Goal: Transaction & Acquisition: Obtain resource

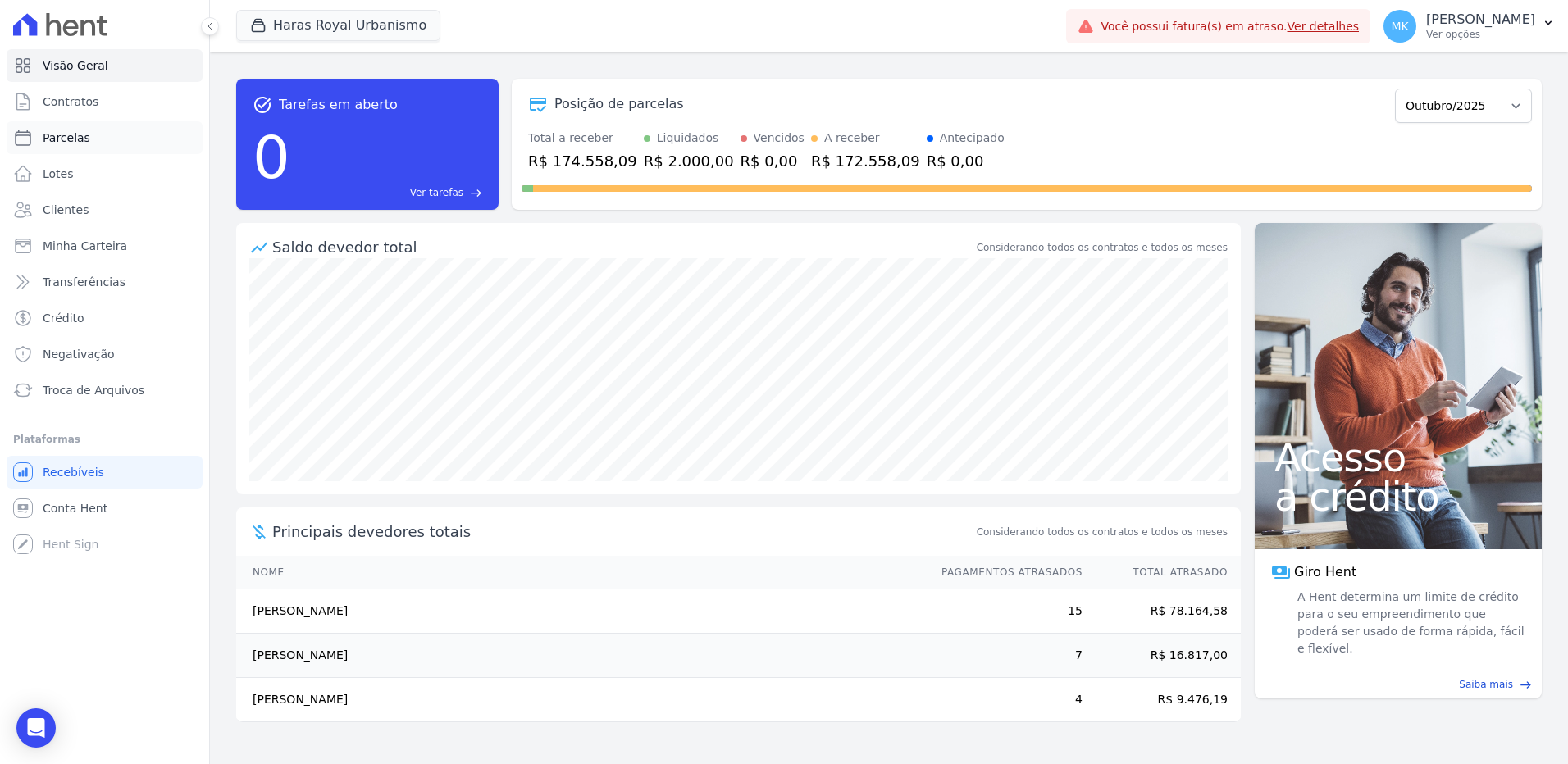
click at [77, 136] on span "Parcelas" at bounding box center [67, 137] width 48 height 16
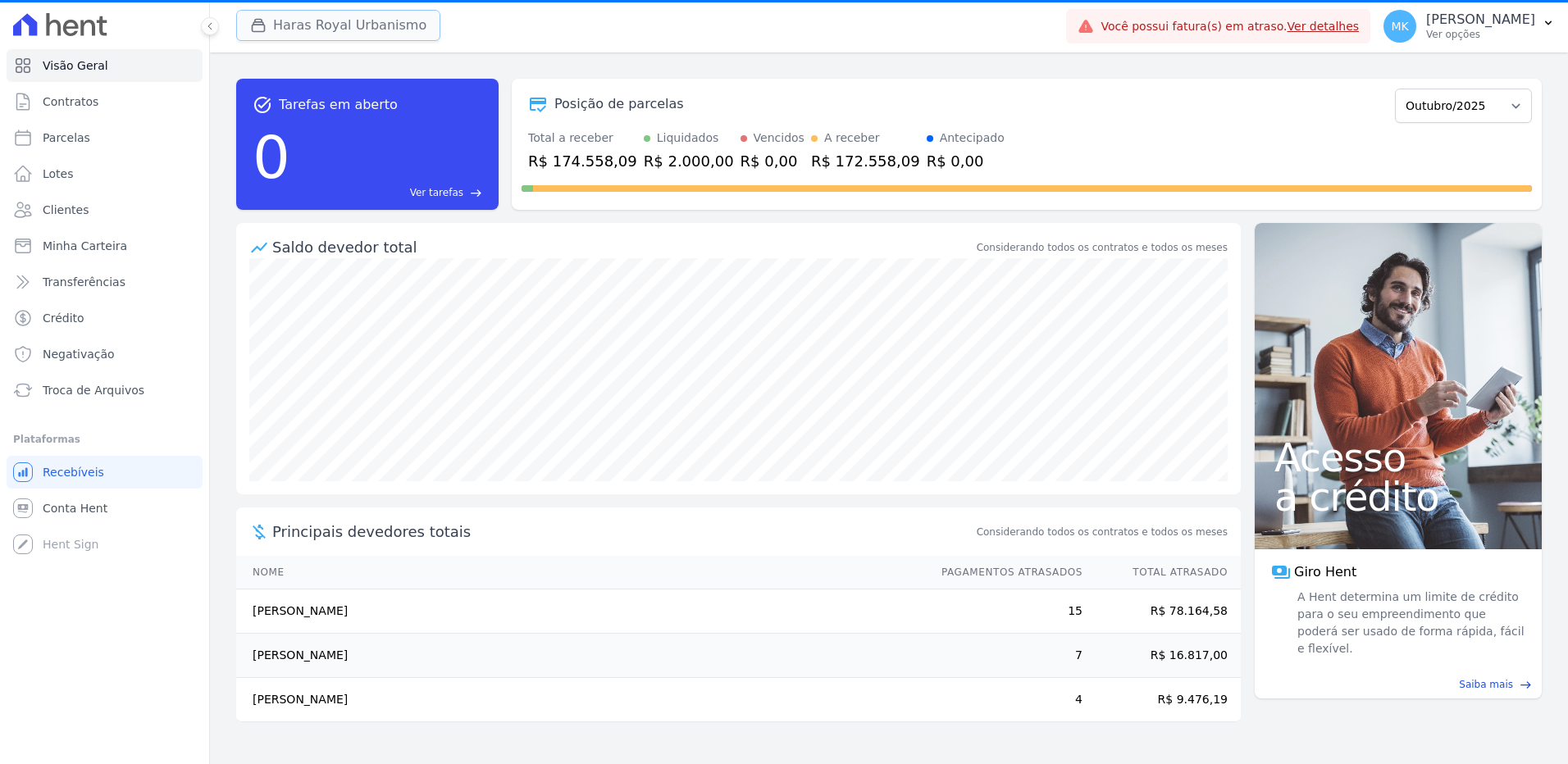
click at [347, 26] on button "Haras Royal Urbanismo" at bounding box center [338, 25] width 204 height 32
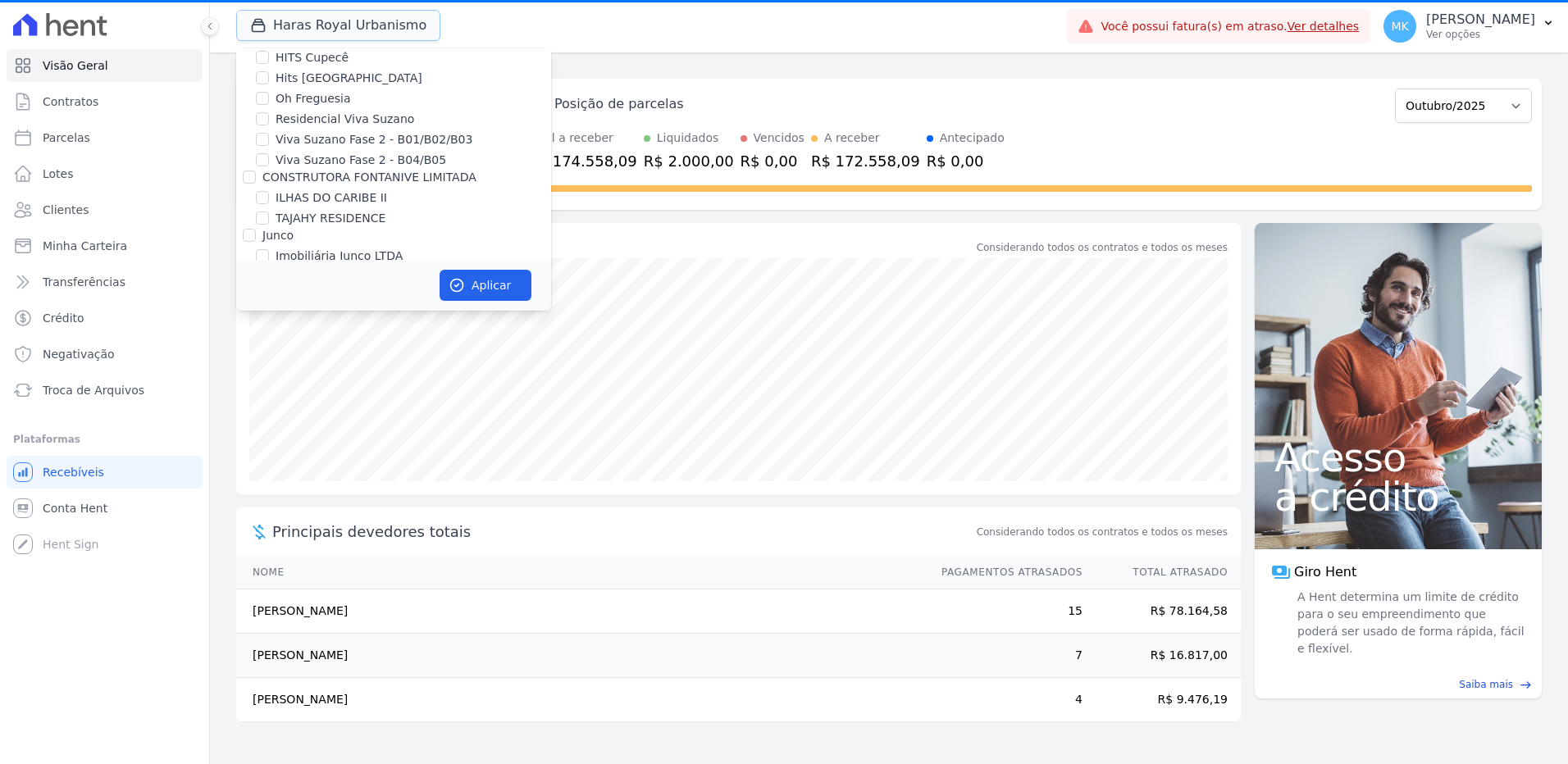
scroll to position [4711, 0]
click at [266, 142] on input "HARAS ROYAL URBANISMO" at bounding box center [262, 148] width 13 height 13
checkbox input "false"
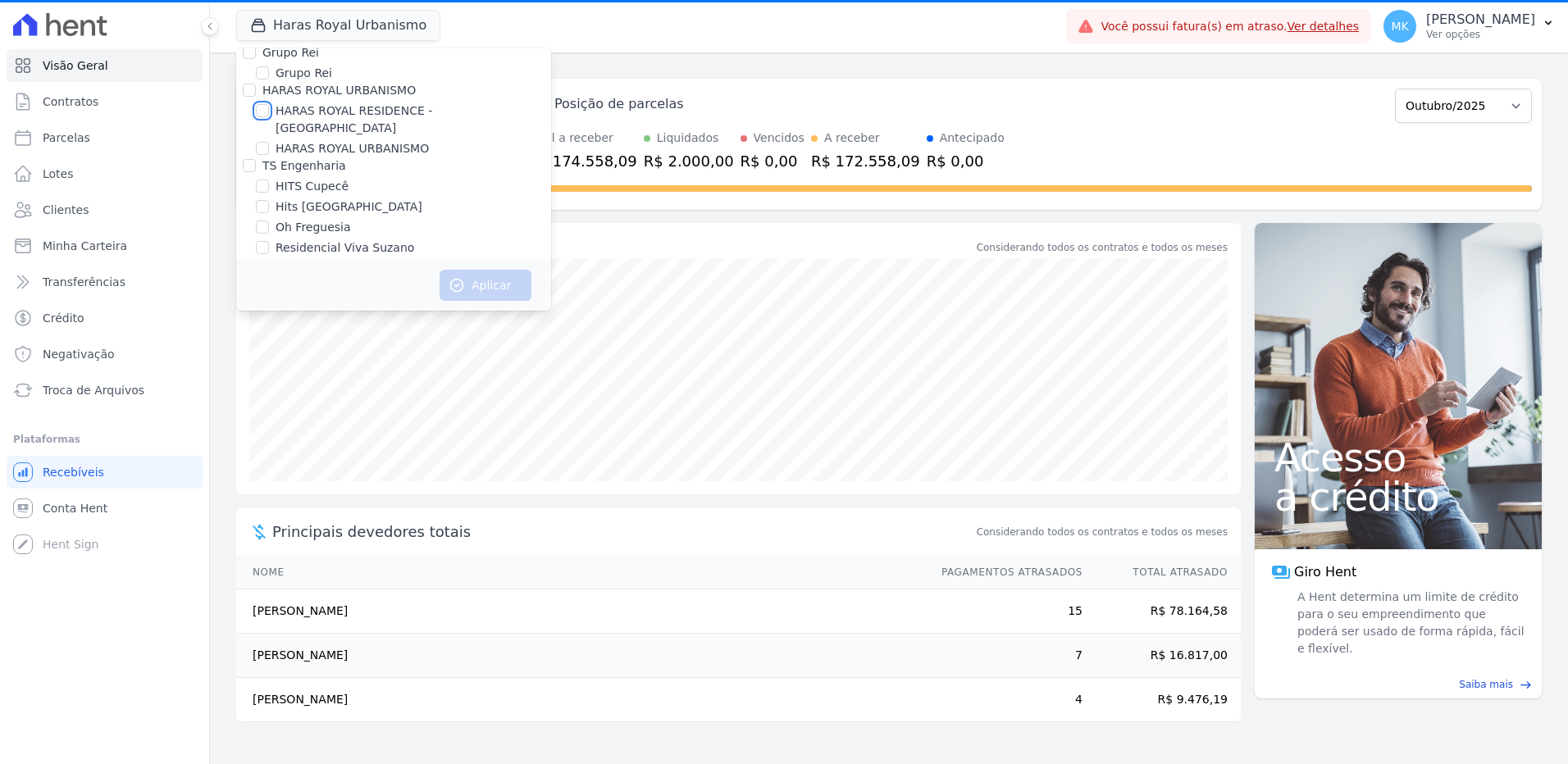
click at [266, 104] on input "HARAS ROYAL RESIDENCE - WV" at bounding box center [262, 111] width 13 height 13
checkbox input "true"
click at [482, 281] on button "Aplicar" at bounding box center [485, 285] width 92 height 32
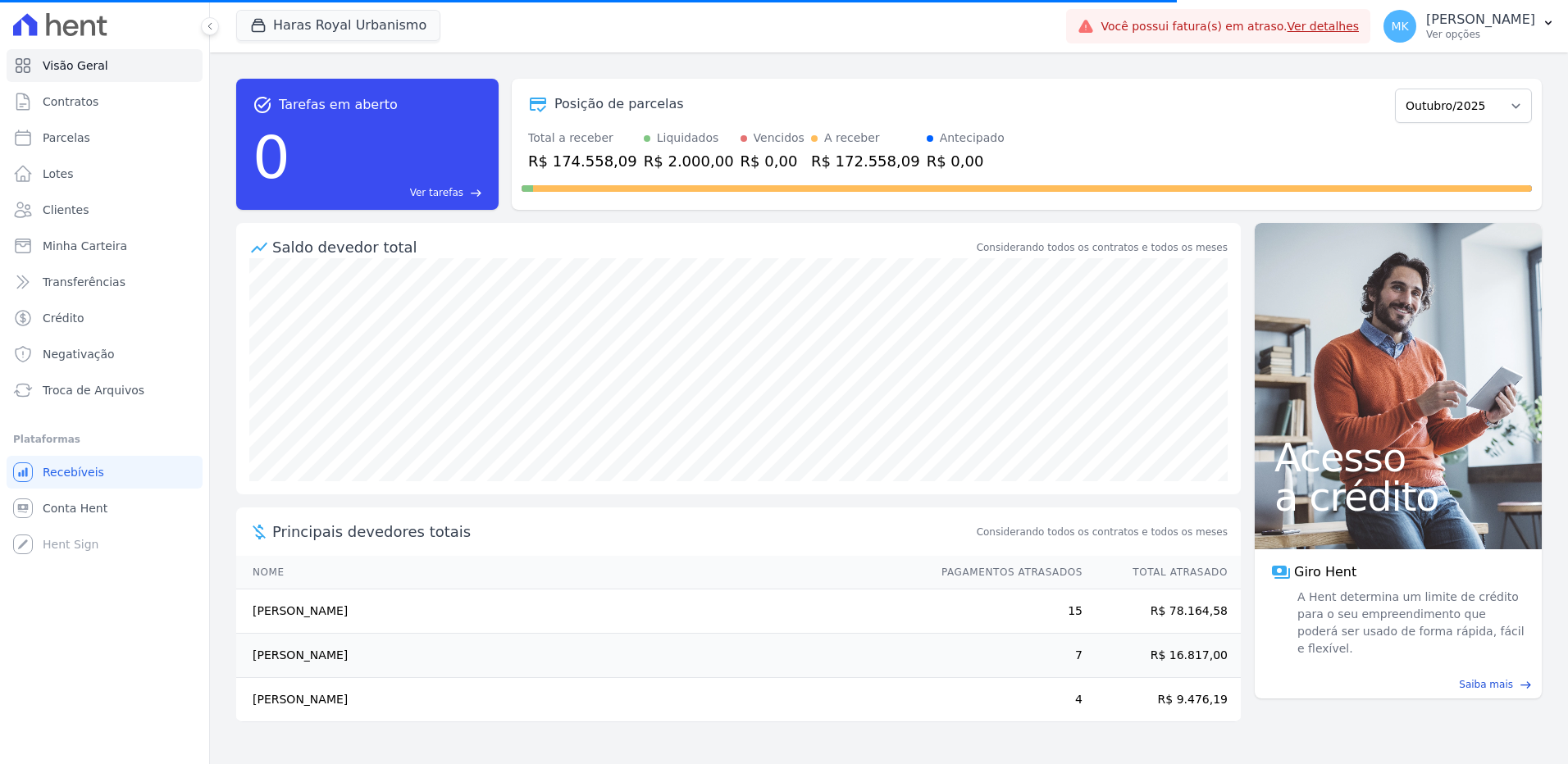
select select
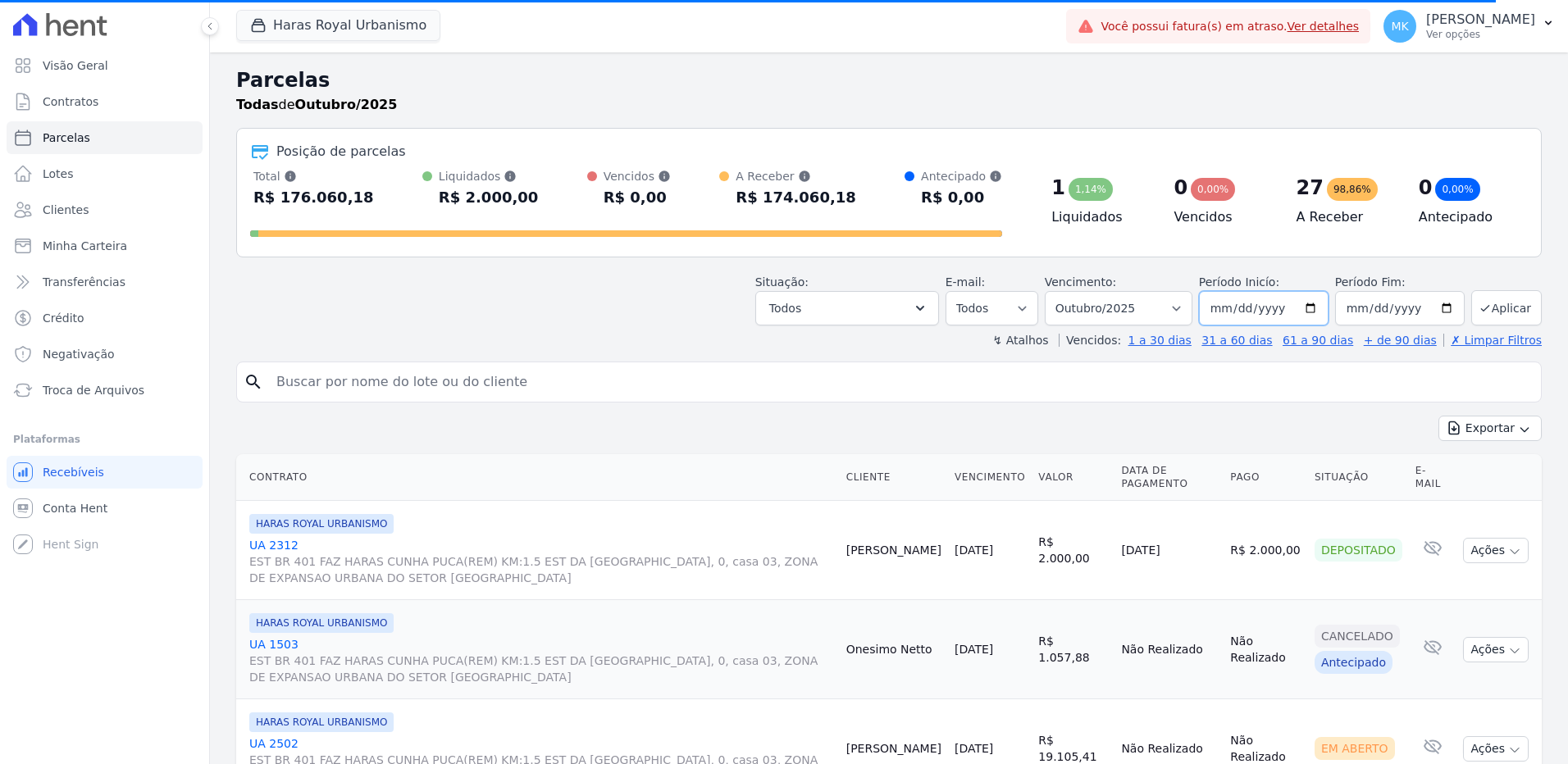
click at [1308, 308] on input "2025-10-01" at bounding box center [1263, 308] width 129 height 34
click at [1189, 310] on select "Filtrar por período ──────── Todos os meses Julho/2024 Agosto/2024 Setembro/202…" at bounding box center [1118, 308] width 147 height 34
select select "12/2024"
click at [1055, 291] on select "Filtrar por período ──────── Todos os meses Julho/2024 Agosto/2024 Setembro/202…" at bounding box center [1118, 308] width 147 height 34
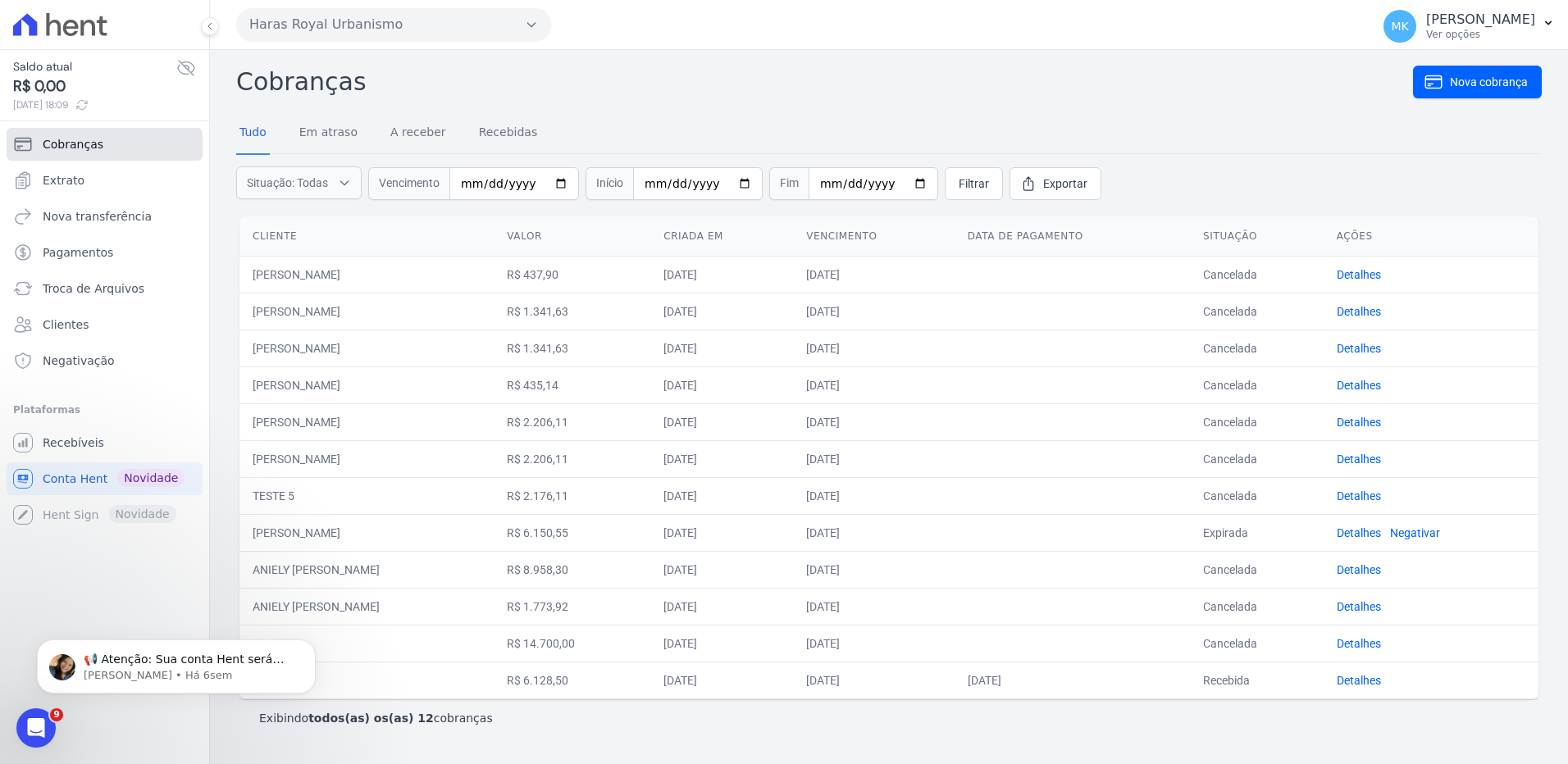
click at [91, 140] on span "Cobranças" at bounding box center [73, 144] width 60 height 16
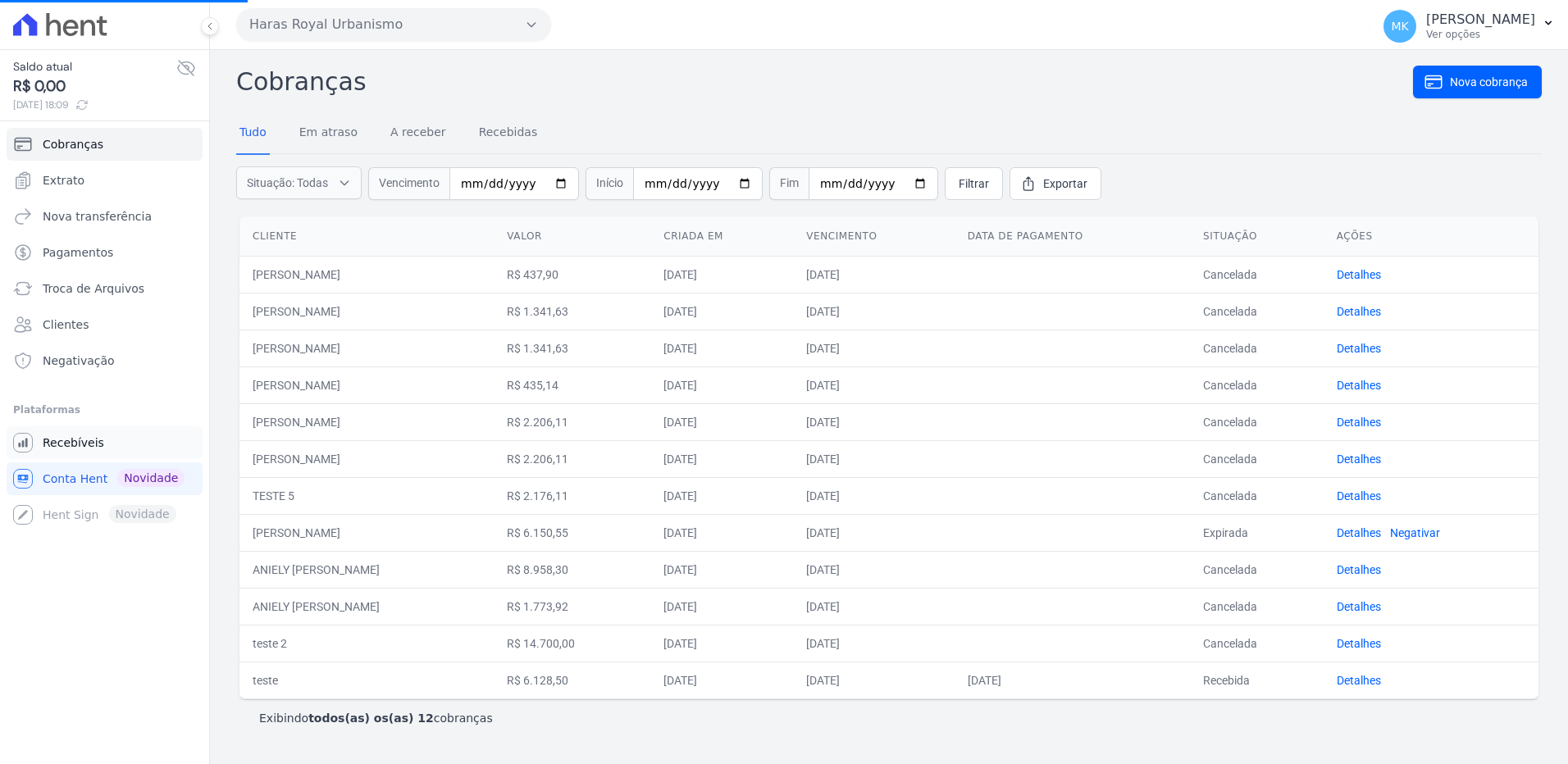
click at [78, 444] on span "Recebíveis" at bounding box center [74, 442] width 61 height 16
click at [79, 443] on span "Recebíveis" at bounding box center [74, 442] width 61 height 16
click at [83, 441] on span "Recebíveis" at bounding box center [74, 442] width 61 height 16
click at [82, 439] on span "Recebíveis" at bounding box center [74, 442] width 61 height 16
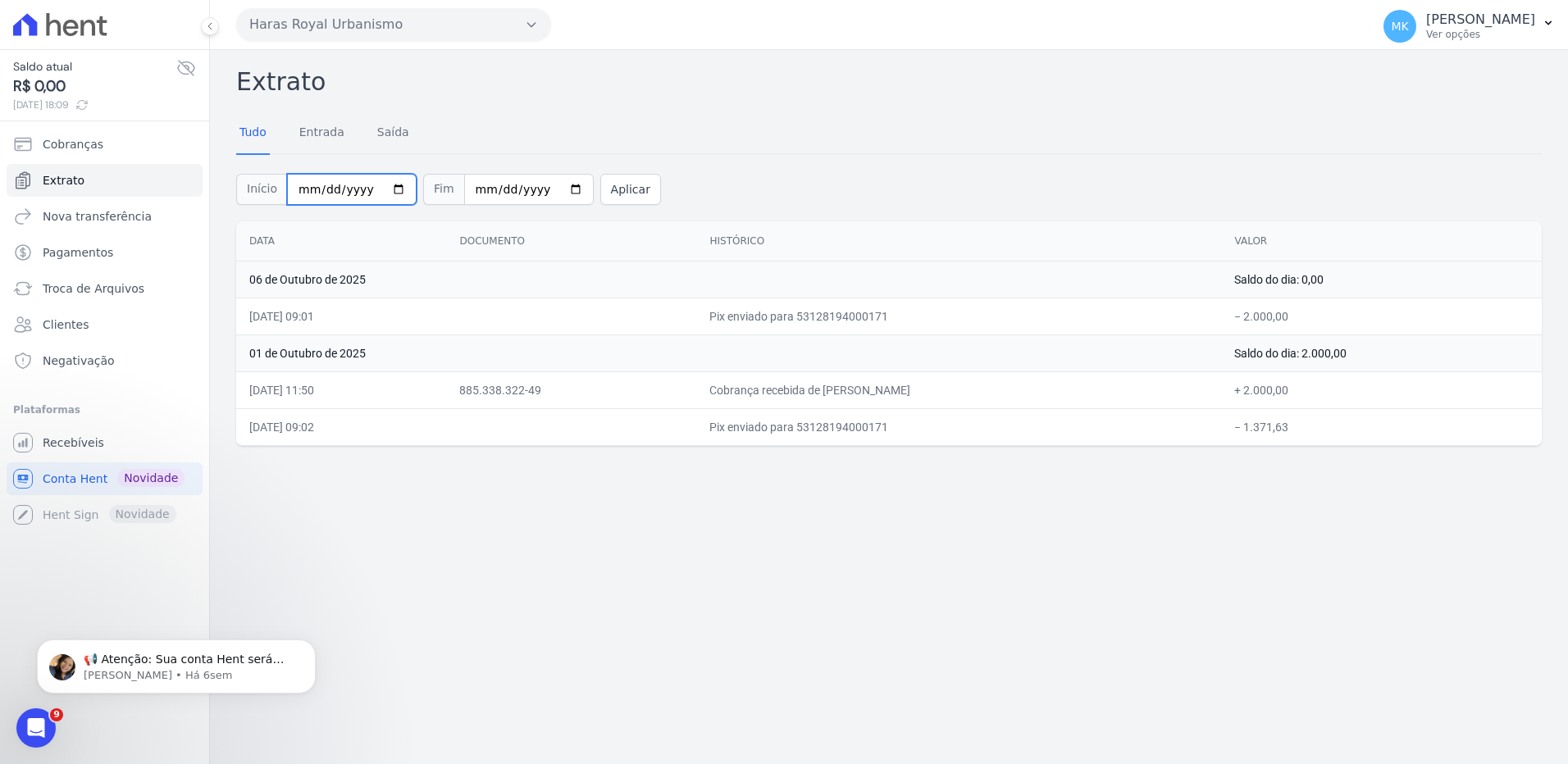
click at [382, 183] on input "2025-10-01" at bounding box center [351, 190] width 129 height 32
type input "[DATE]"
click at [556, 191] on input "2025-10-06" at bounding box center [528, 190] width 129 height 32
type input "2025-09-30"
click at [600, 193] on button "Aplicar" at bounding box center [630, 190] width 60 height 32
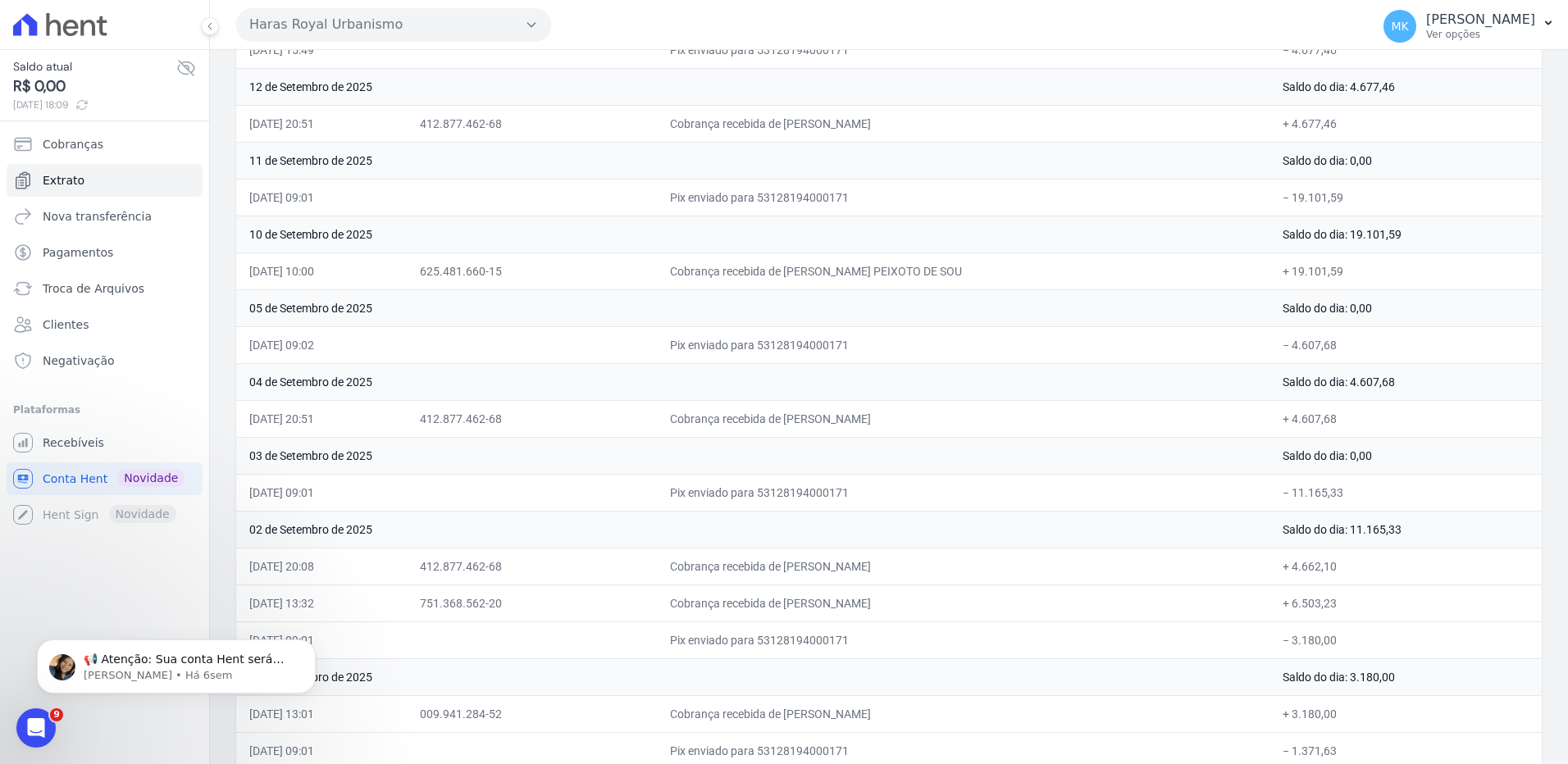
scroll to position [1392, 0]
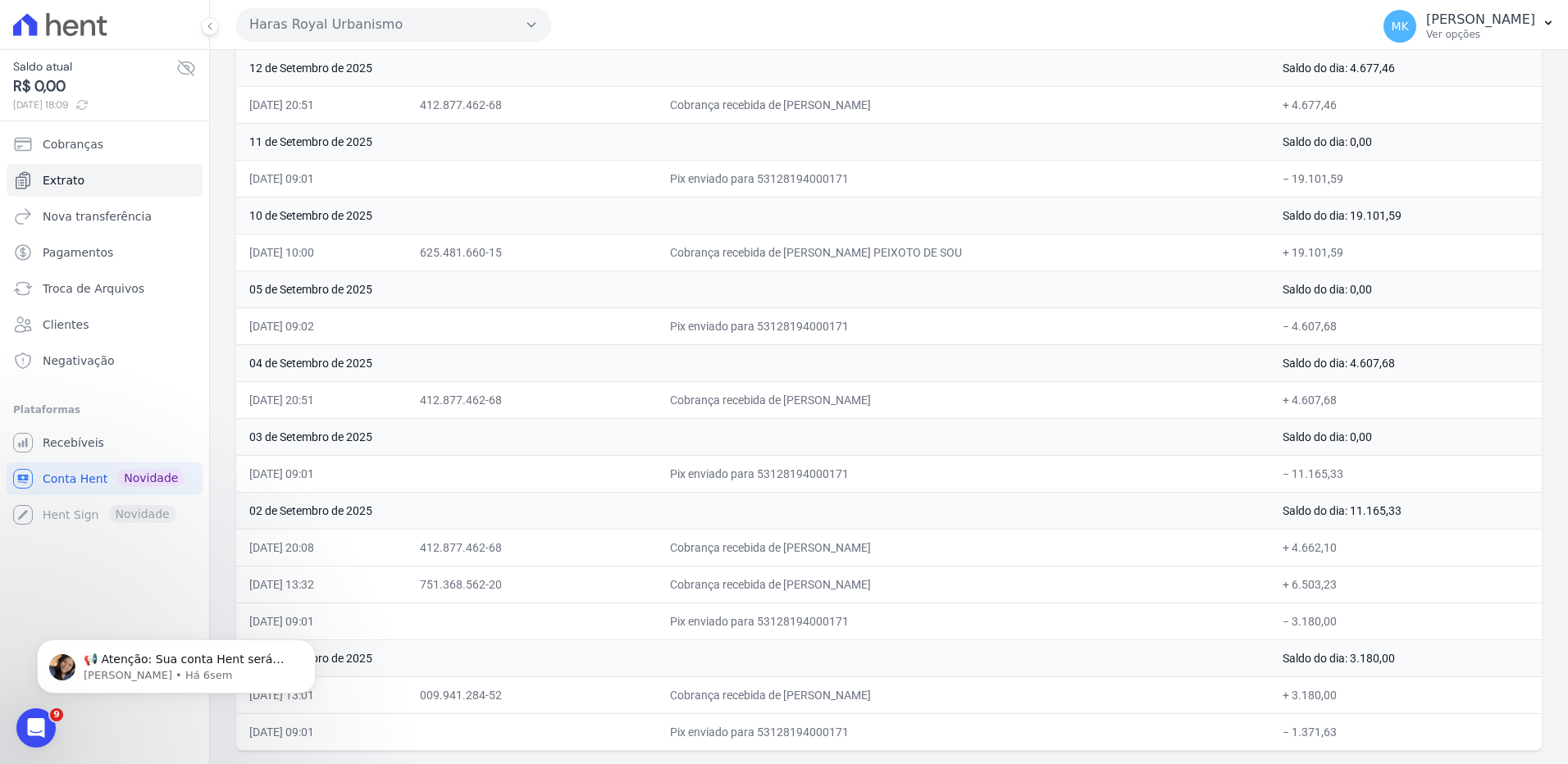
drag, startPoint x: 249, startPoint y: 274, endPoint x: 1390, endPoint y: 737, distance: 1231.4
copy tbody "30 de Setembro de 2025 Saldo do dia: 1.371,63 30/09/2025, 22:07 124.148.817-71 …"
click at [86, 147] on span "Cobranças" at bounding box center [73, 144] width 60 height 16
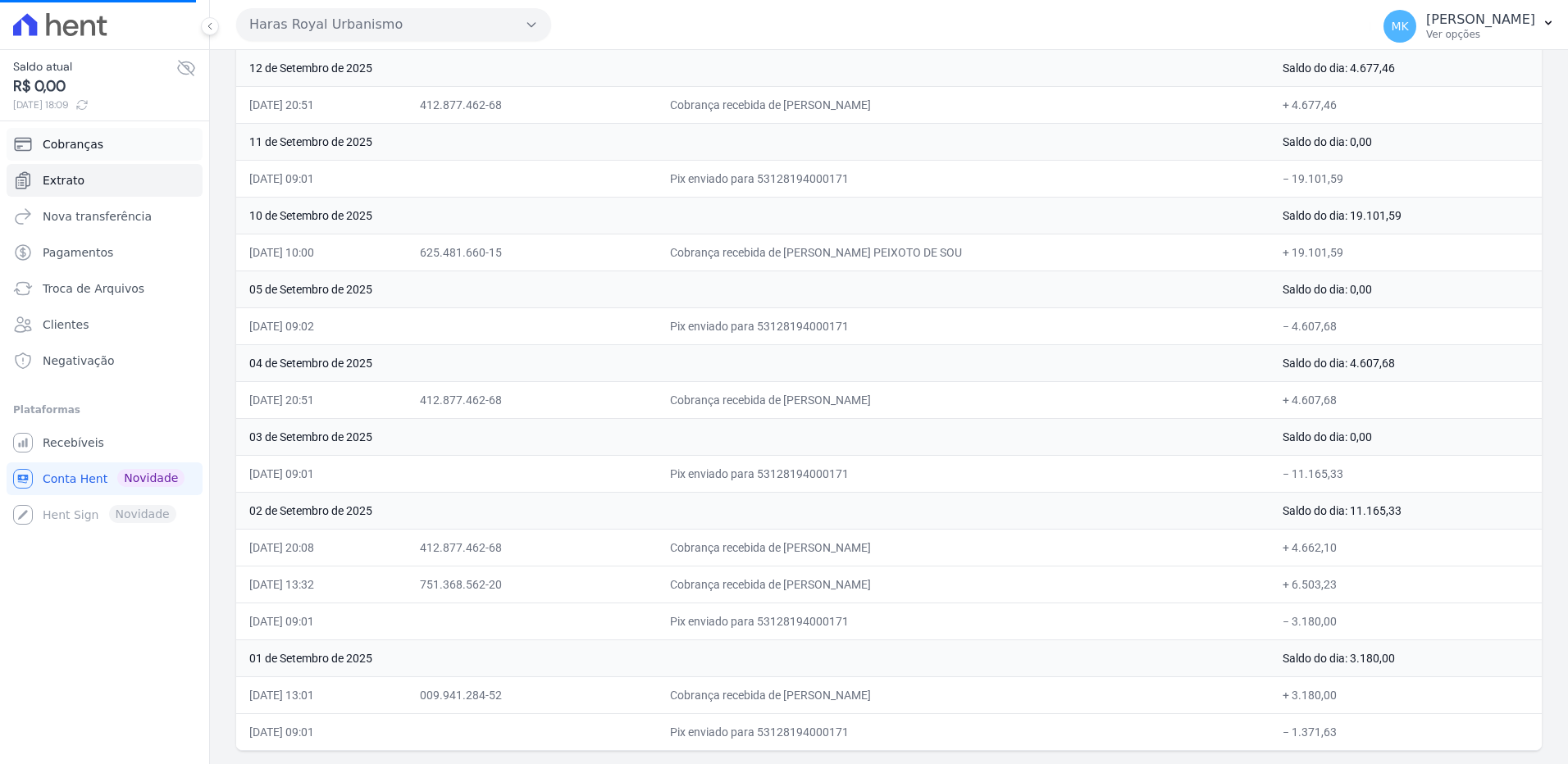
click at [83, 143] on span "Cobranças" at bounding box center [73, 144] width 60 height 16
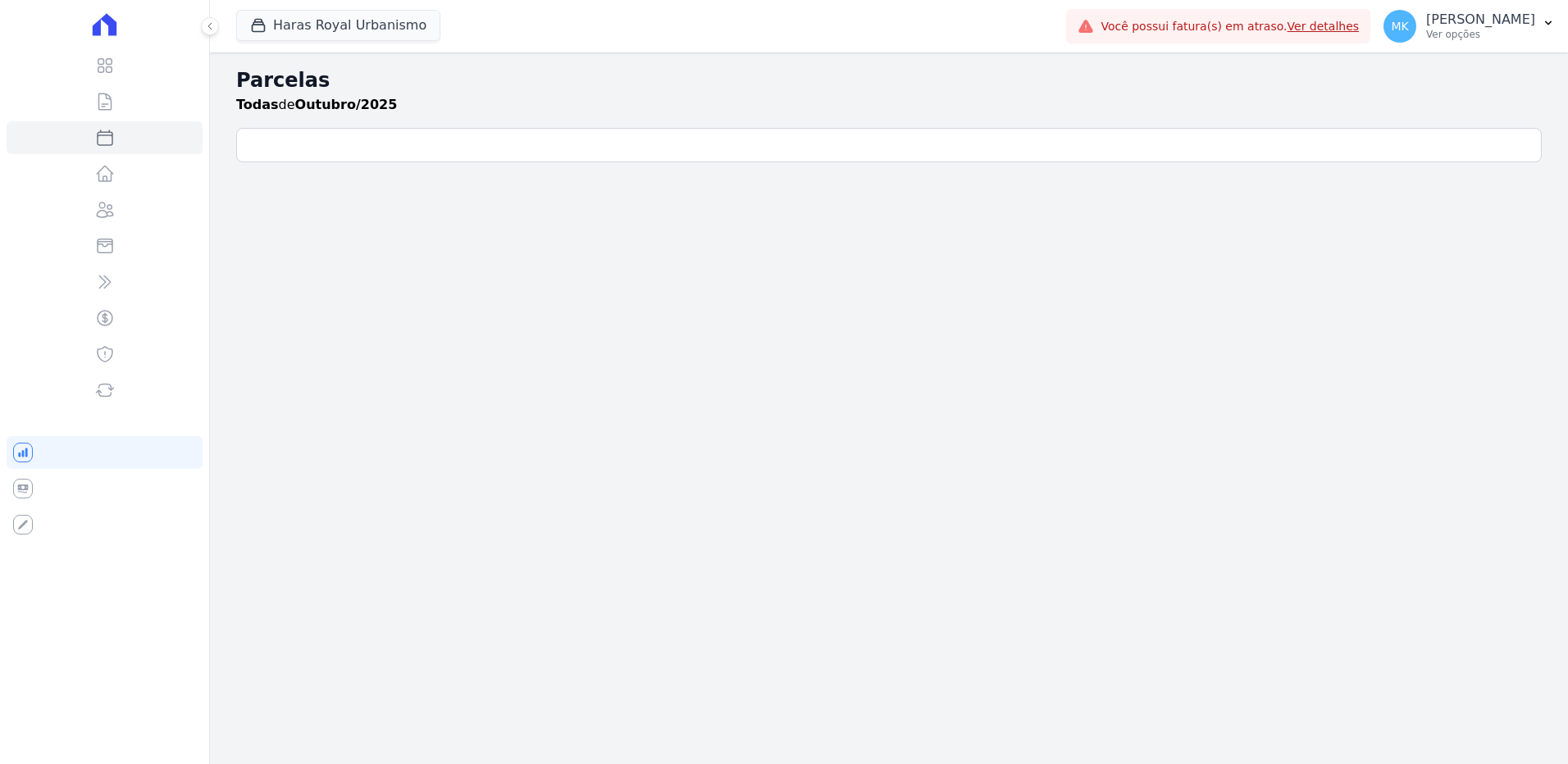
select select
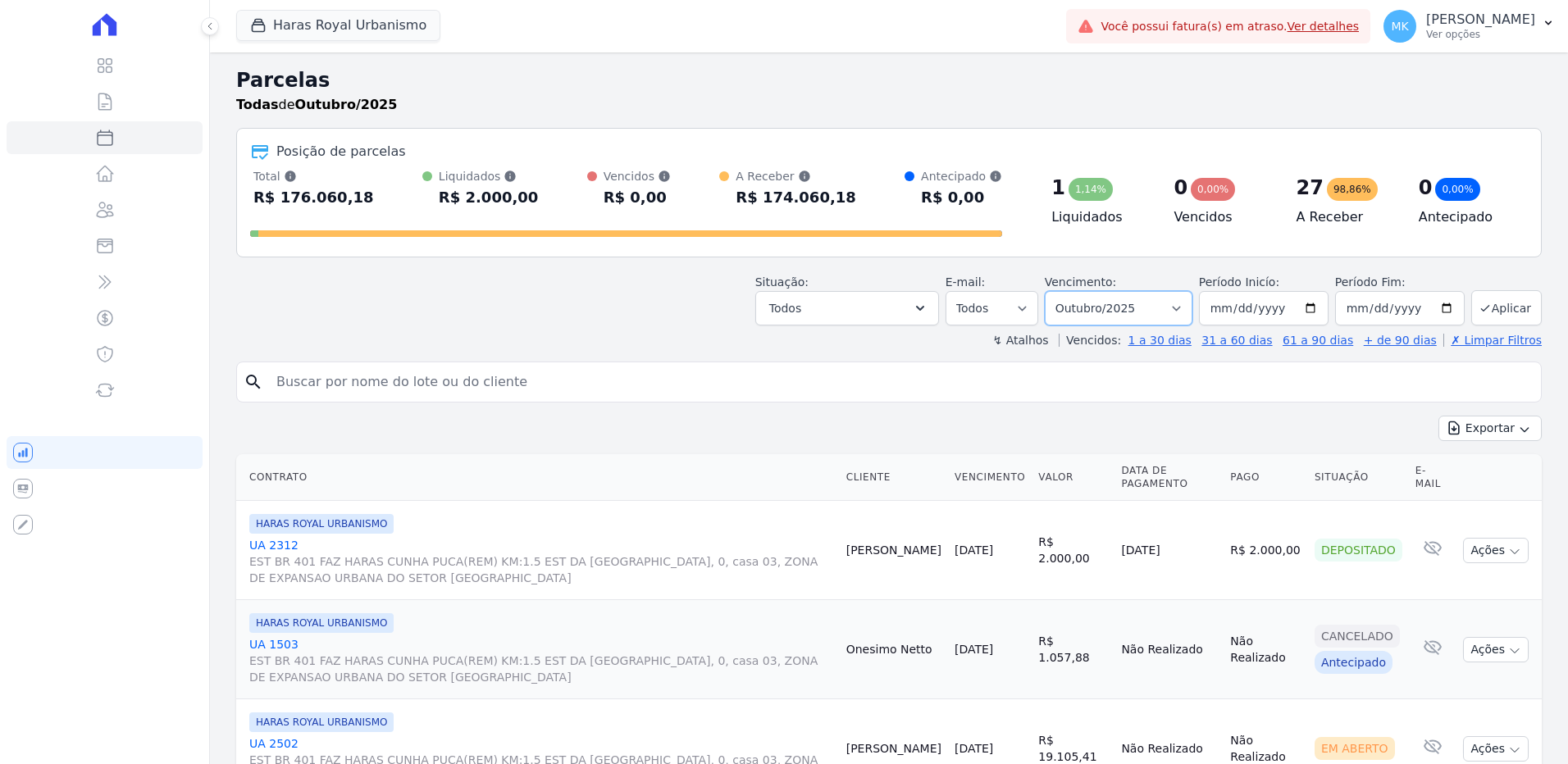
click at [1178, 308] on select "Filtrar por período ──────── Todos os meses Julho/2024 Agosto/2024 Setembro/202…" at bounding box center [1118, 308] width 147 height 34
click at [1055, 291] on select "Filtrar por período ──────── Todos os meses Julho/2024 Agosto/2024 Setembro/202…" at bounding box center [1118, 308] width 147 height 34
click at [1186, 308] on select "Filtrar por período ──────── Todos os meses Julho/2024 Agosto/2024 Setembro/202…" at bounding box center [1118, 308] width 147 height 34
select select "10/2024"
click at [1055, 291] on select "Filtrar por período ──────── Todos os meses Julho/2024 Agosto/2024 Setembro/202…" at bounding box center [1118, 308] width 147 height 34
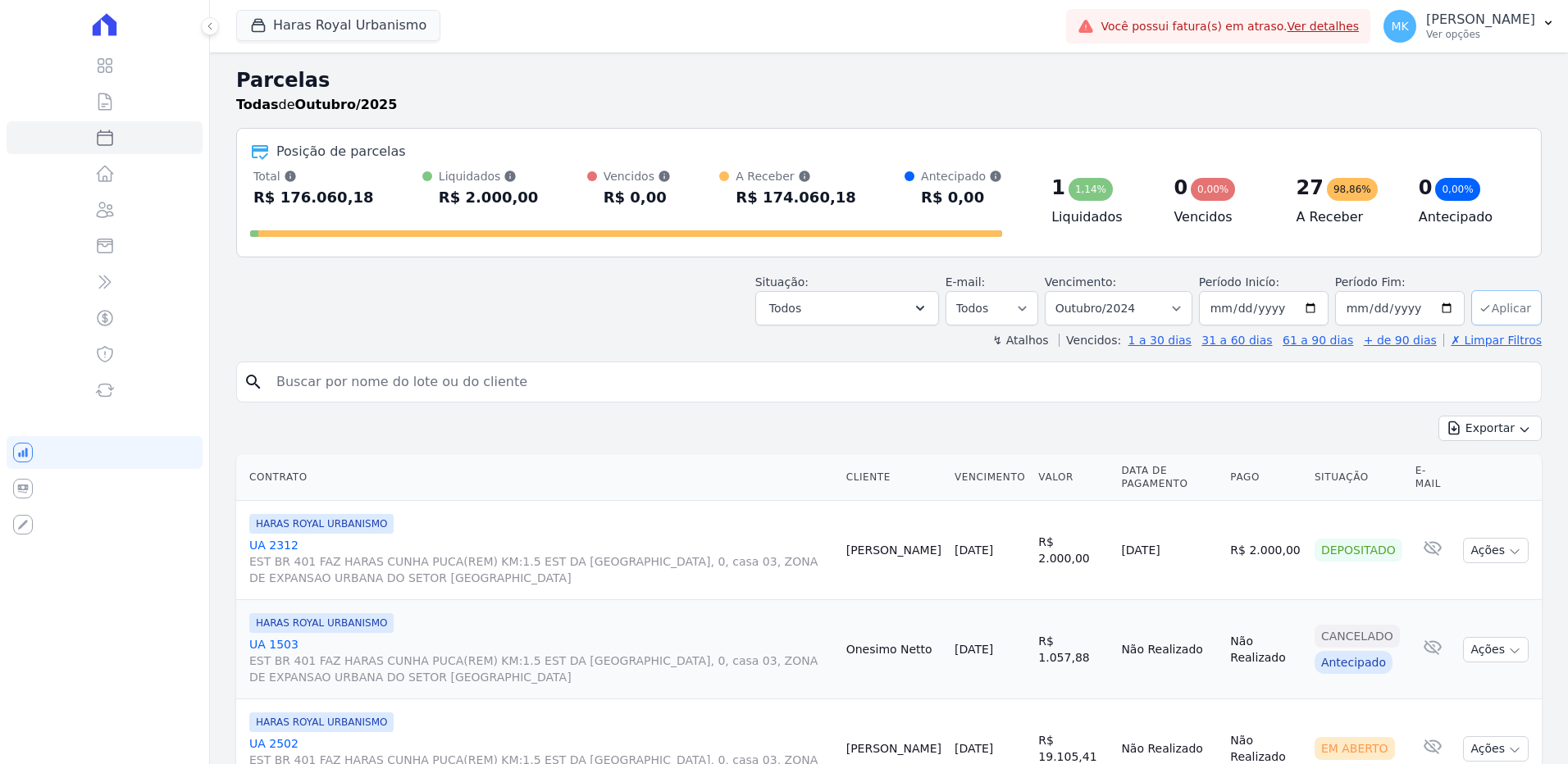
click at [1475, 296] on button "Aplicar" at bounding box center [1507, 307] width 71 height 35
click at [1478, 302] on icon "submit" at bounding box center [1485, 308] width 13 height 13
click at [1482, 307] on button "Aplicar" at bounding box center [1507, 307] width 71 height 35
click at [1313, 305] on input "2025-10-01" at bounding box center [1263, 308] width 129 height 34
type input "2025-01-01"
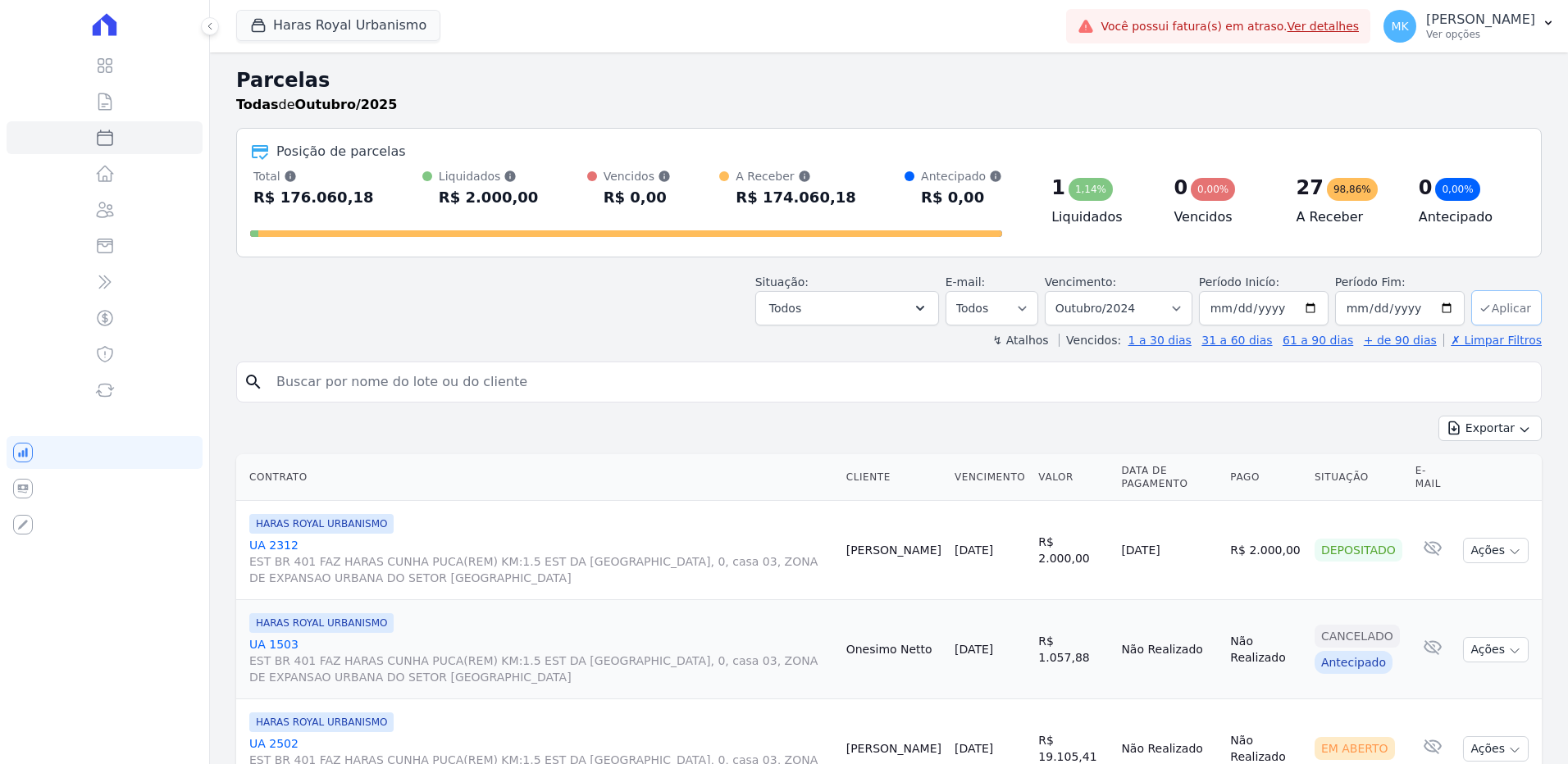
click at [1489, 303] on button "Aplicar" at bounding box center [1507, 307] width 71 height 35
click at [1478, 305] on icon "submit" at bounding box center [1485, 308] width 13 height 13
click at [1466, 432] on button "Exportar" at bounding box center [1490, 428] width 103 height 26
click at [1466, 430] on button "Exportar" at bounding box center [1490, 428] width 103 height 26
click at [1177, 90] on h2 "Parcelas" at bounding box center [889, 80] width 1306 height 30
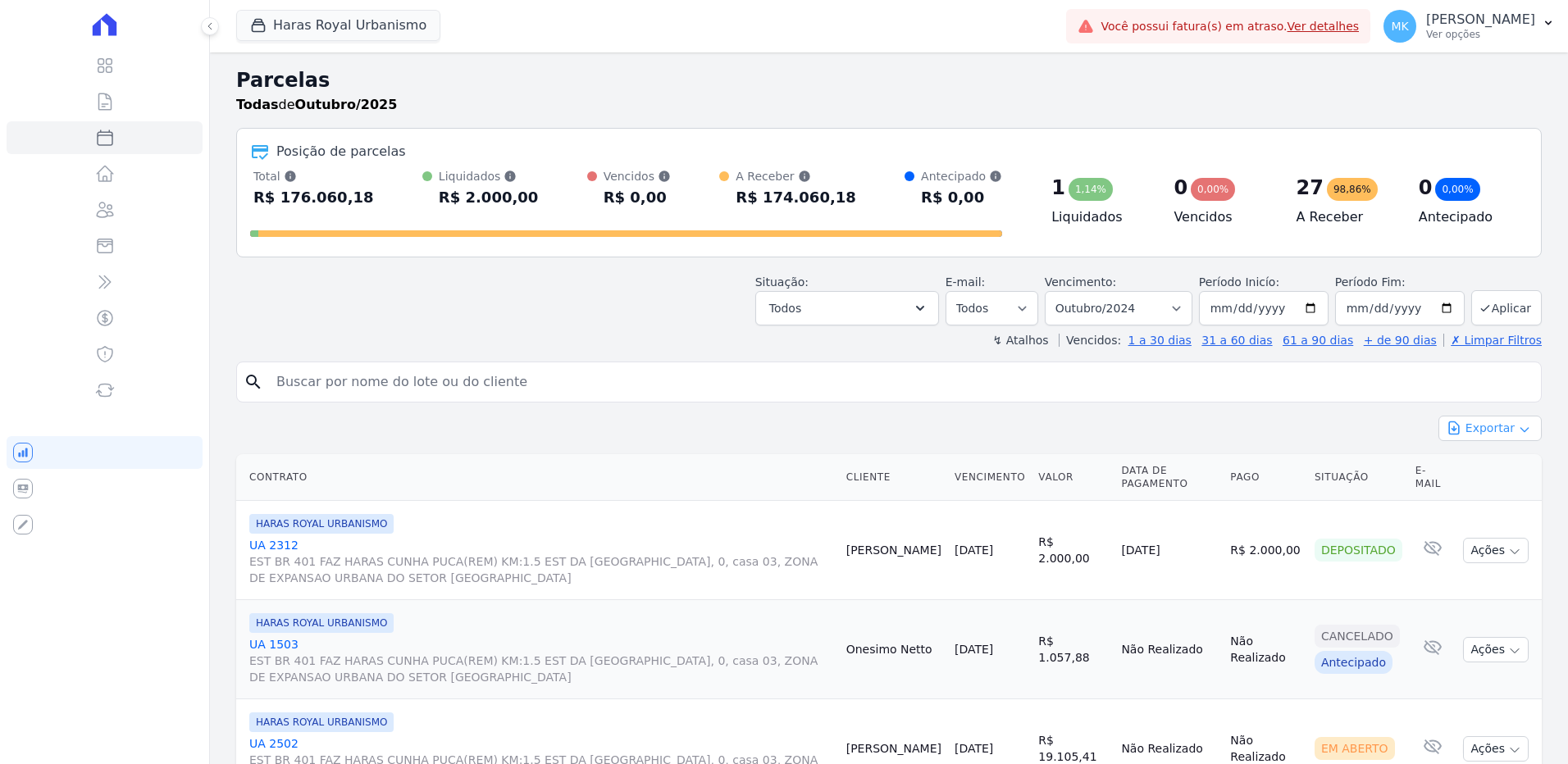
click at [1487, 432] on button "Exportar" at bounding box center [1490, 428] width 103 height 26
click at [1486, 431] on button "Exportar" at bounding box center [1490, 428] width 103 height 26
click at [1445, 429] on icon "button" at bounding box center [1453, 428] width 16 height 16
click at [1495, 302] on button "Aplicar" at bounding box center [1507, 307] width 71 height 35
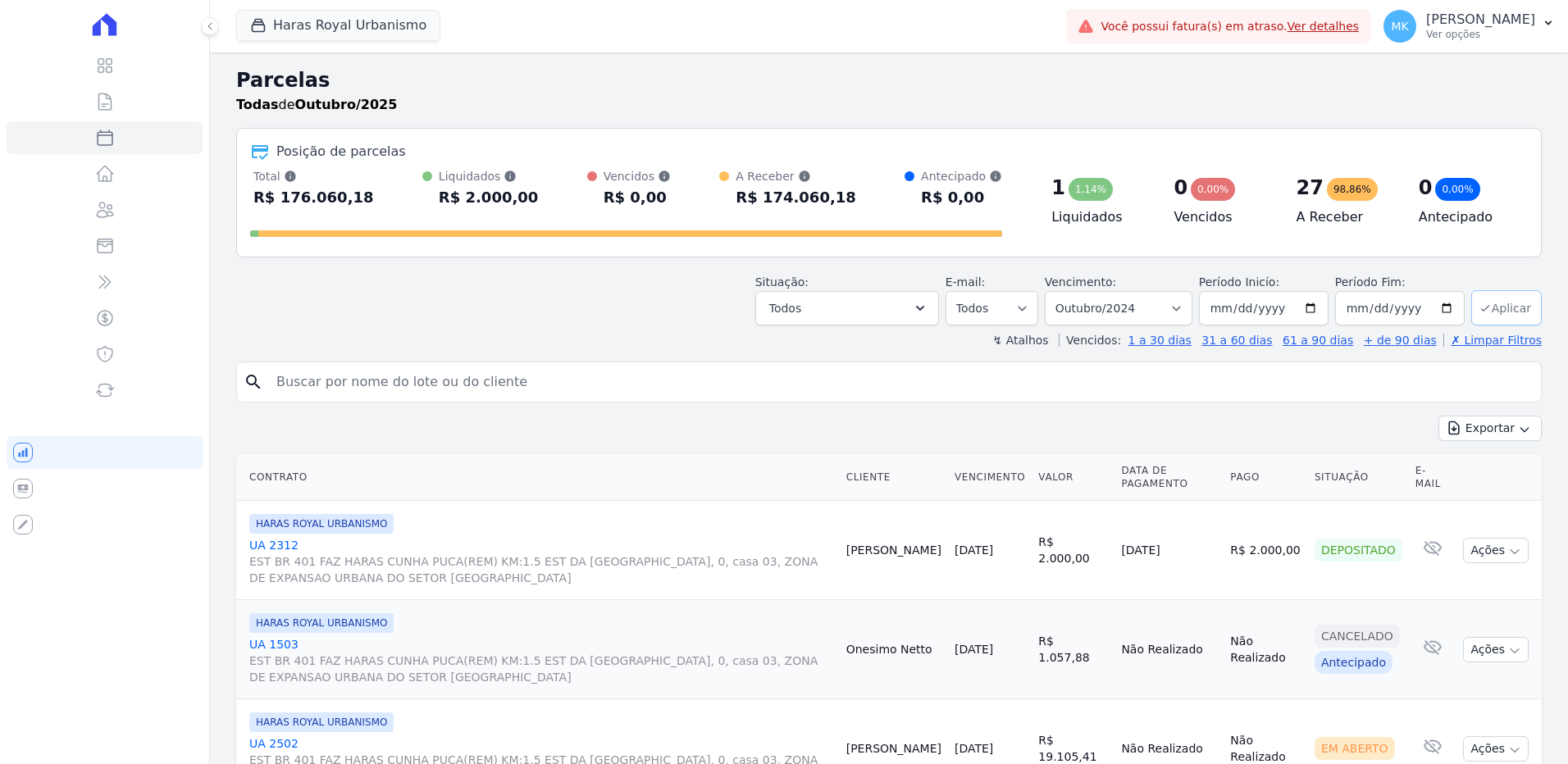
click at [1496, 302] on button "Aplicar" at bounding box center [1507, 307] width 71 height 35
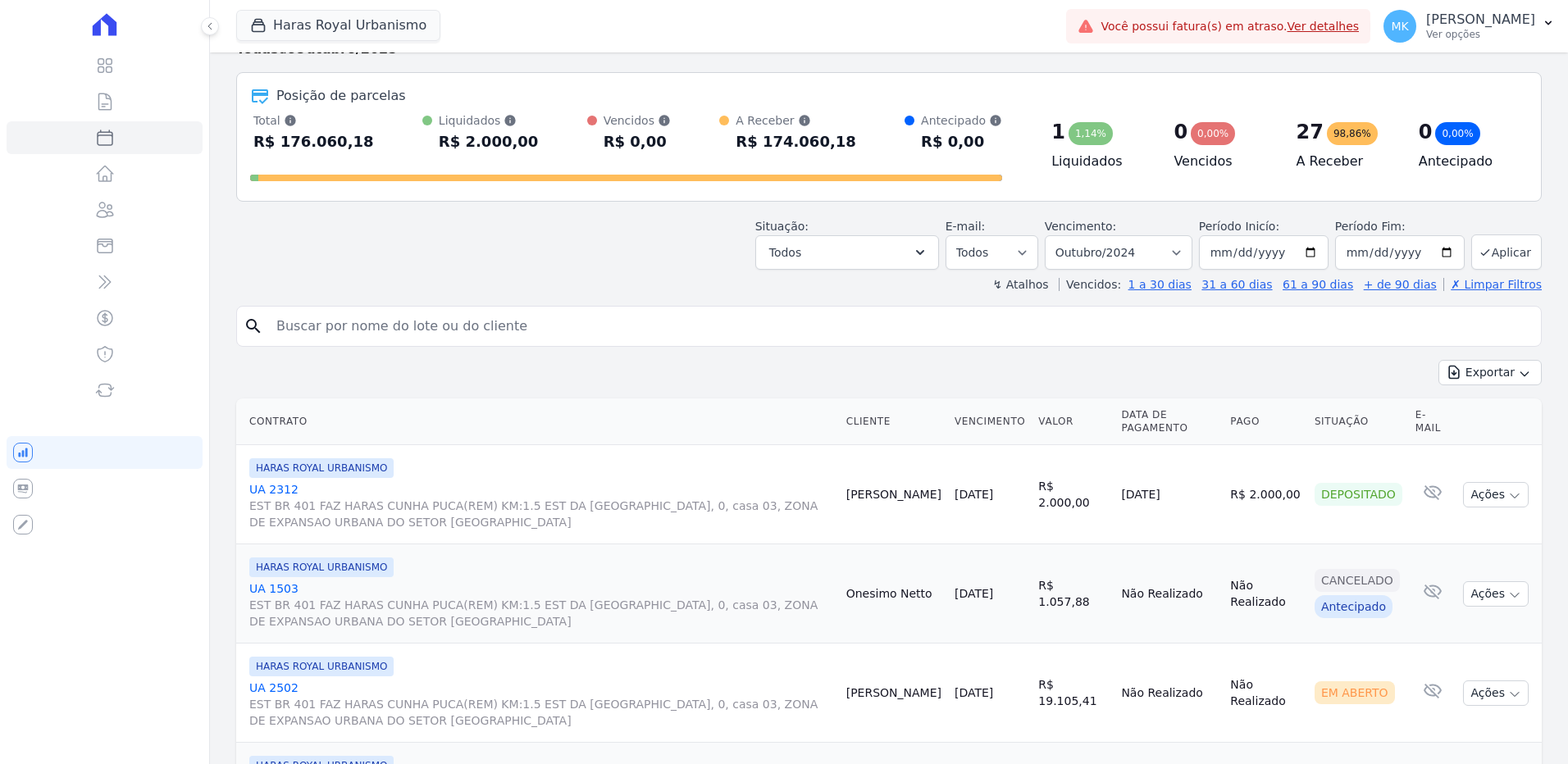
scroll to position [52, 0]
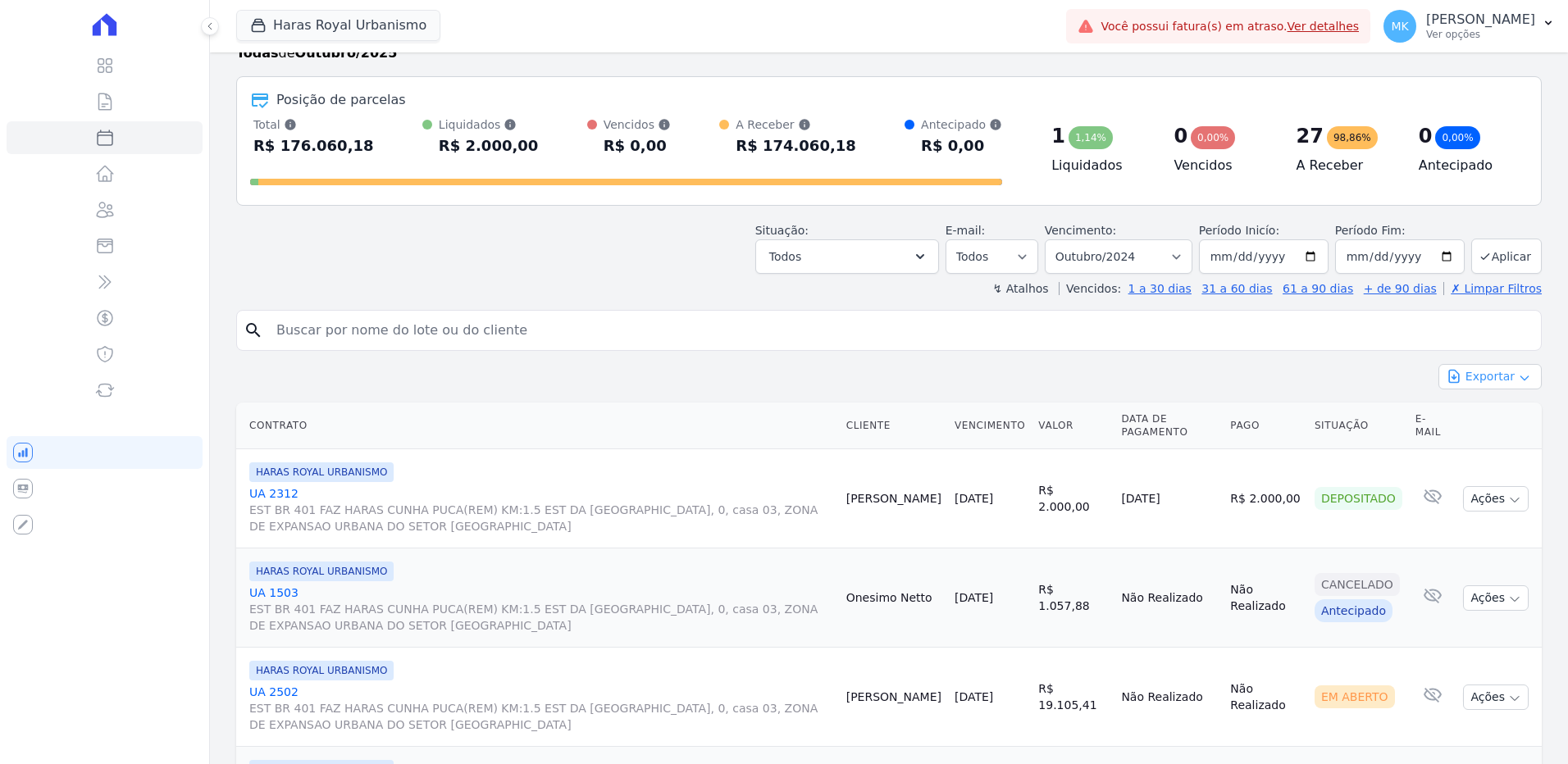
click at [1507, 371] on button "Exportar" at bounding box center [1490, 376] width 103 height 26
click at [1481, 376] on button "Exportar" at bounding box center [1490, 376] width 103 height 26
click at [214, 23] on button at bounding box center [210, 26] width 18 height 18
click at [108, 26] on icon at bounding box center [104, 25] width 196 height 23
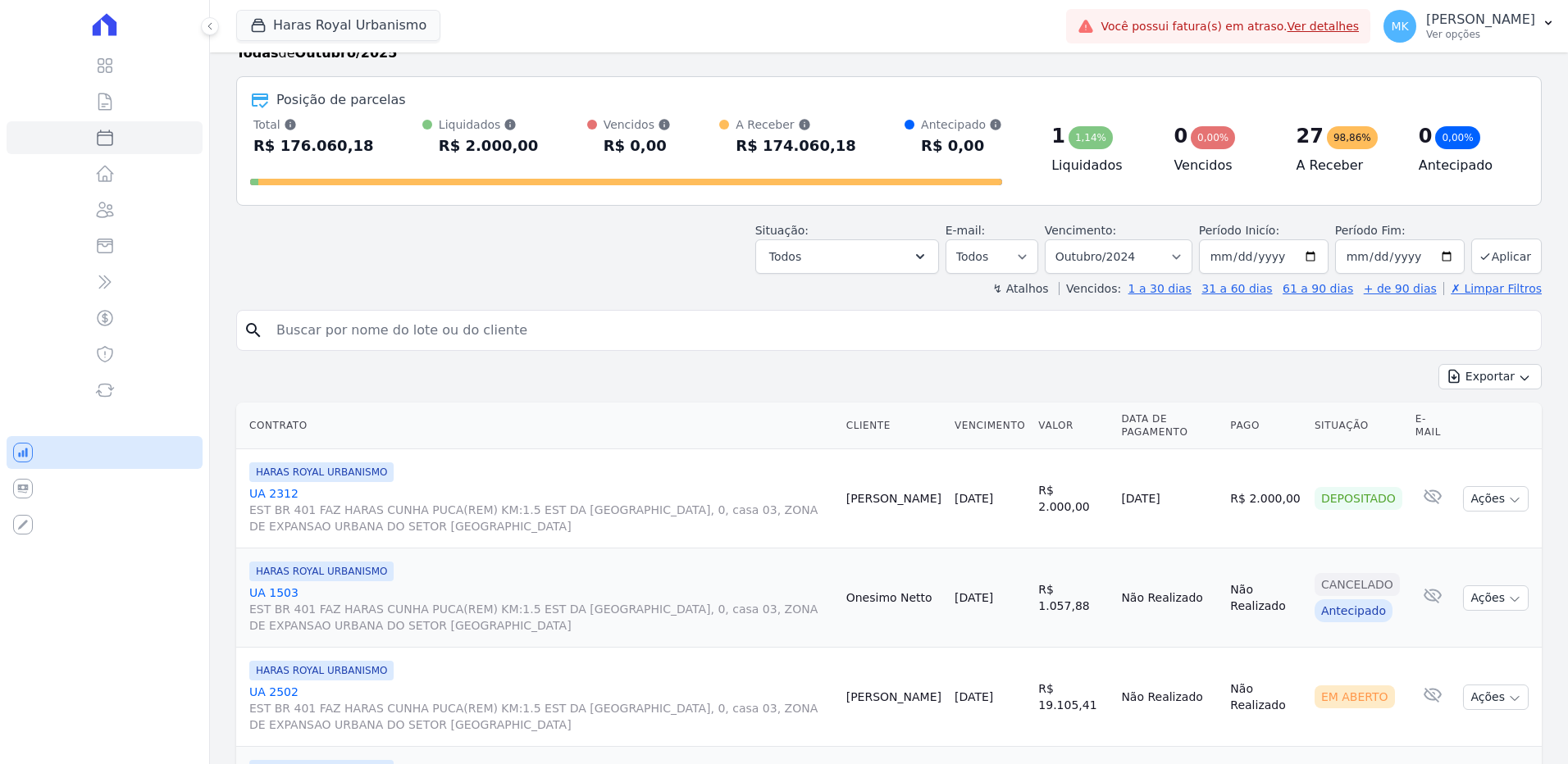
click at [14, 452] on icon at bounding box center [23, 453] width 20 height 20
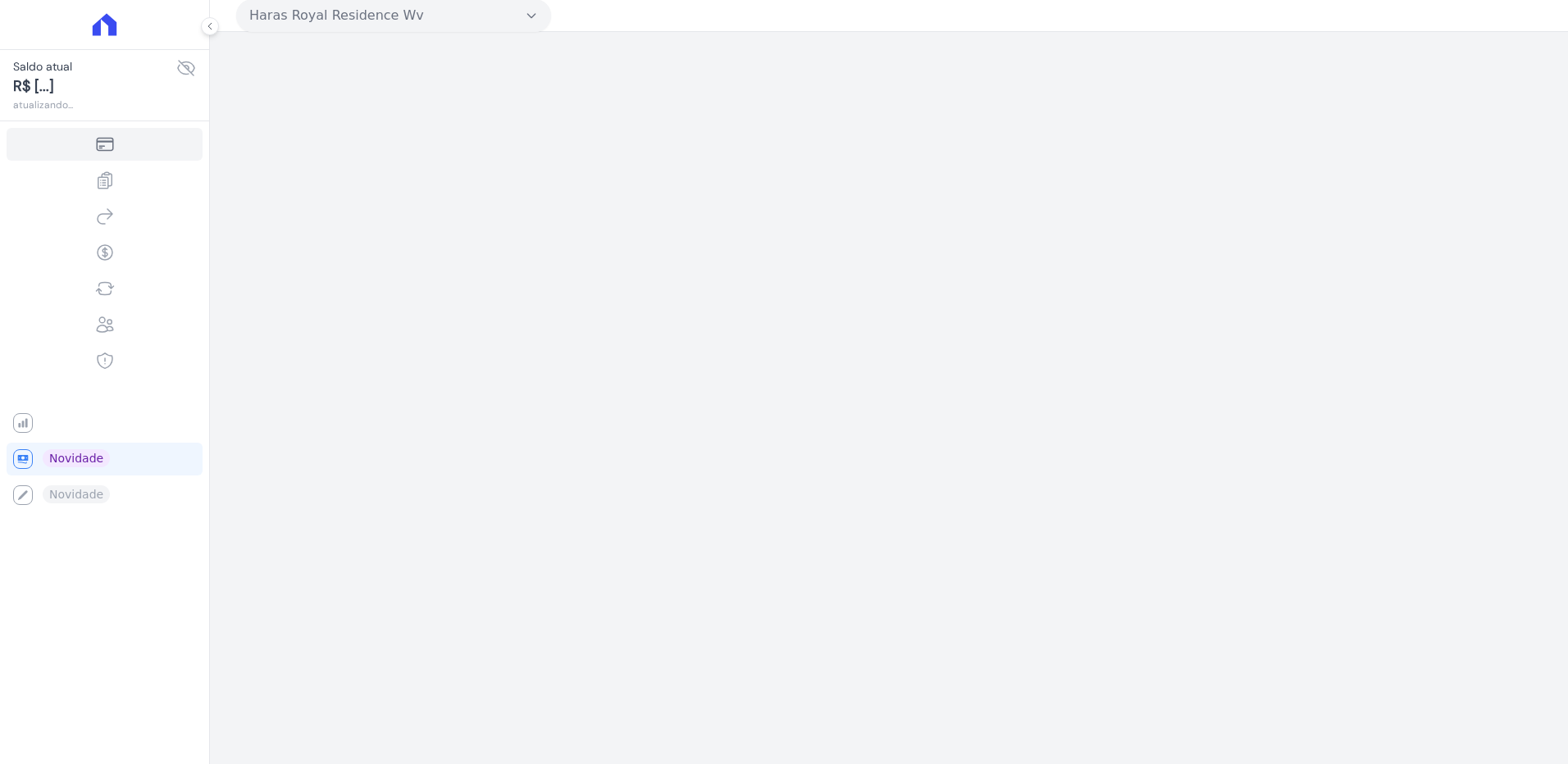
click at [437, 357] on div "Haras Royal Residence Wv Trapisa Engenharia Acaiá Residencial Icatu Residencial…" at bounding box center [888, 382] width 1357 height 764
click at [181, 61] on icon at bounding box center [186, 68] width 20 height 20
click at [186, 66] on icon at bounding box center [186, 67] width 16 height 14
click at [425, 276] on div "Haras Royal Residence Wv Trapisa Engenharia Acaiá Residencial Icatu Residencial…" at bounding box center [888, 382] width 1357 height 764
click at [68, 502] on div "Você não possui Hent Sign ativado. Para saber mais, fale com a equipe Hent. Hen…" at bounding box center [104, 495] width 196 height 33
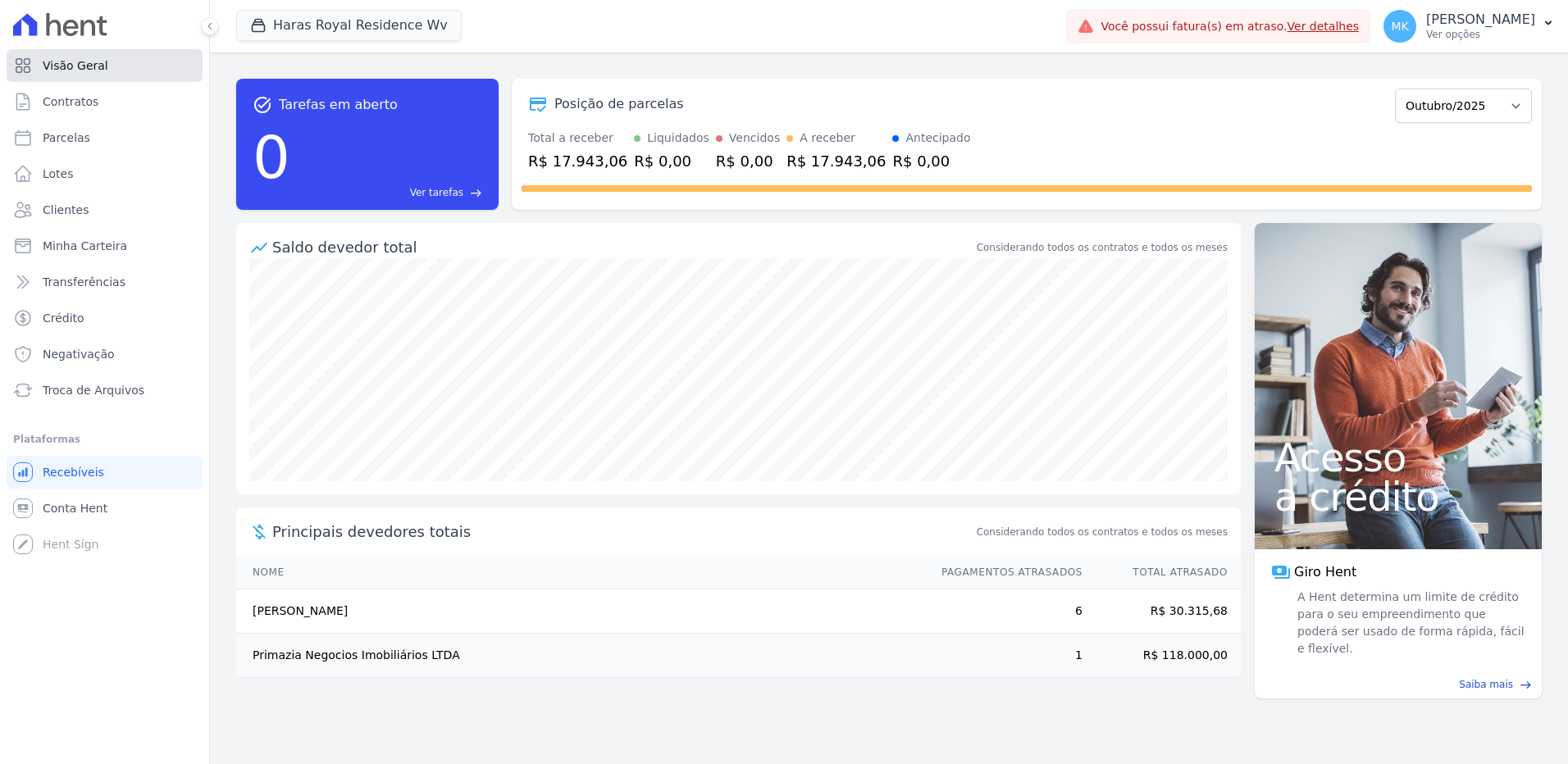
click at [104, 61] on link "Visão Geral" at bounding box center [104, 65] width 196 height 33
click at [309, 25] on button "Haras Royal Residence Wv" at bounding box center [349, 25] width 226 height 32
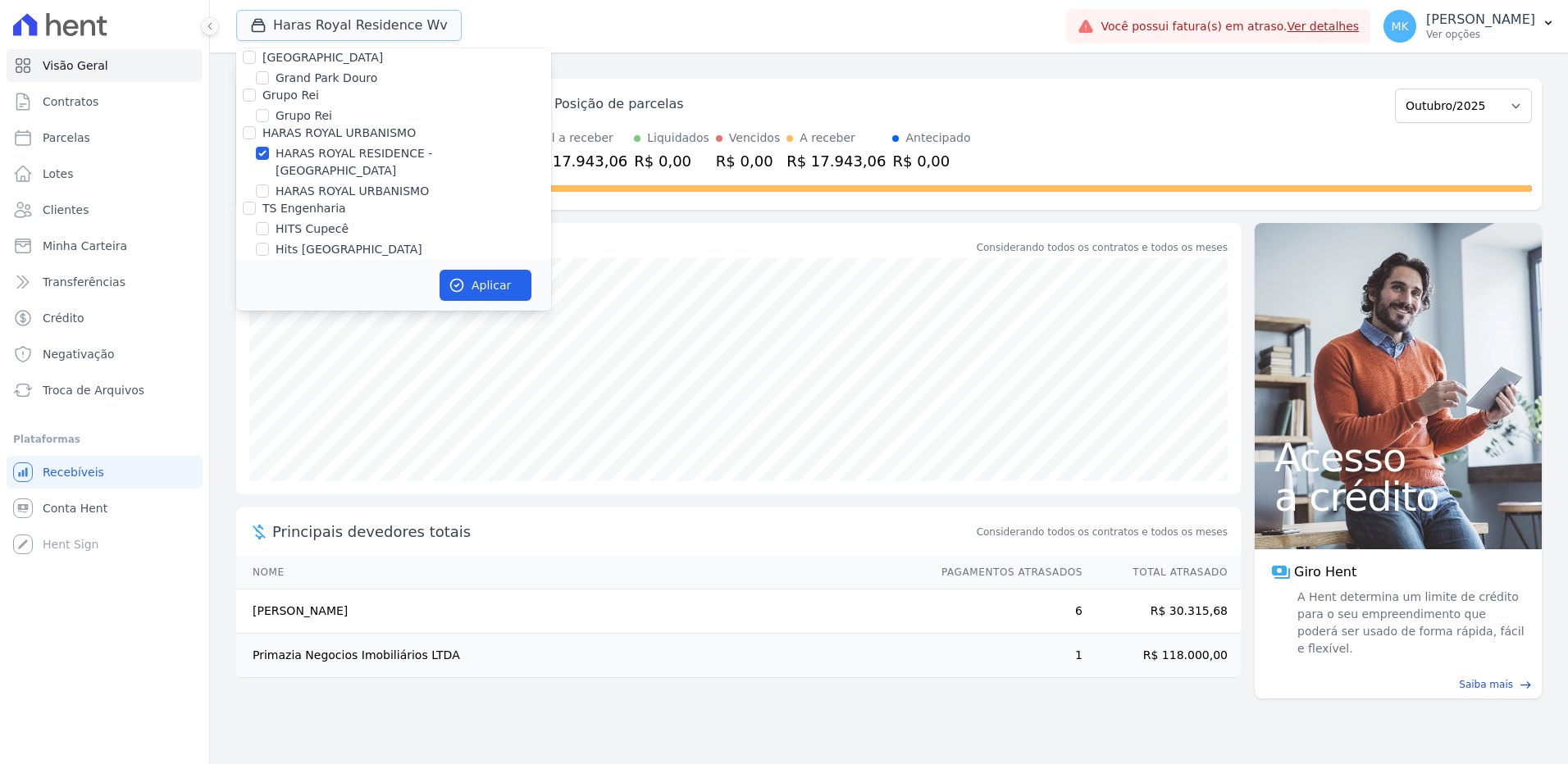
scroll to position [4539, 0]
click at [262, 276] on input "HARAS ROYAL RESIDENCE - [GEOGRAPHIC_DATA]" at bounding box center [262, 282] width 13 height 13
checkbox input "false"
click at [258, 313] on input "HARAS ROYAL URBANISMO" at bounding box center [262, 320] width 13 height 13
checkbox input "true"
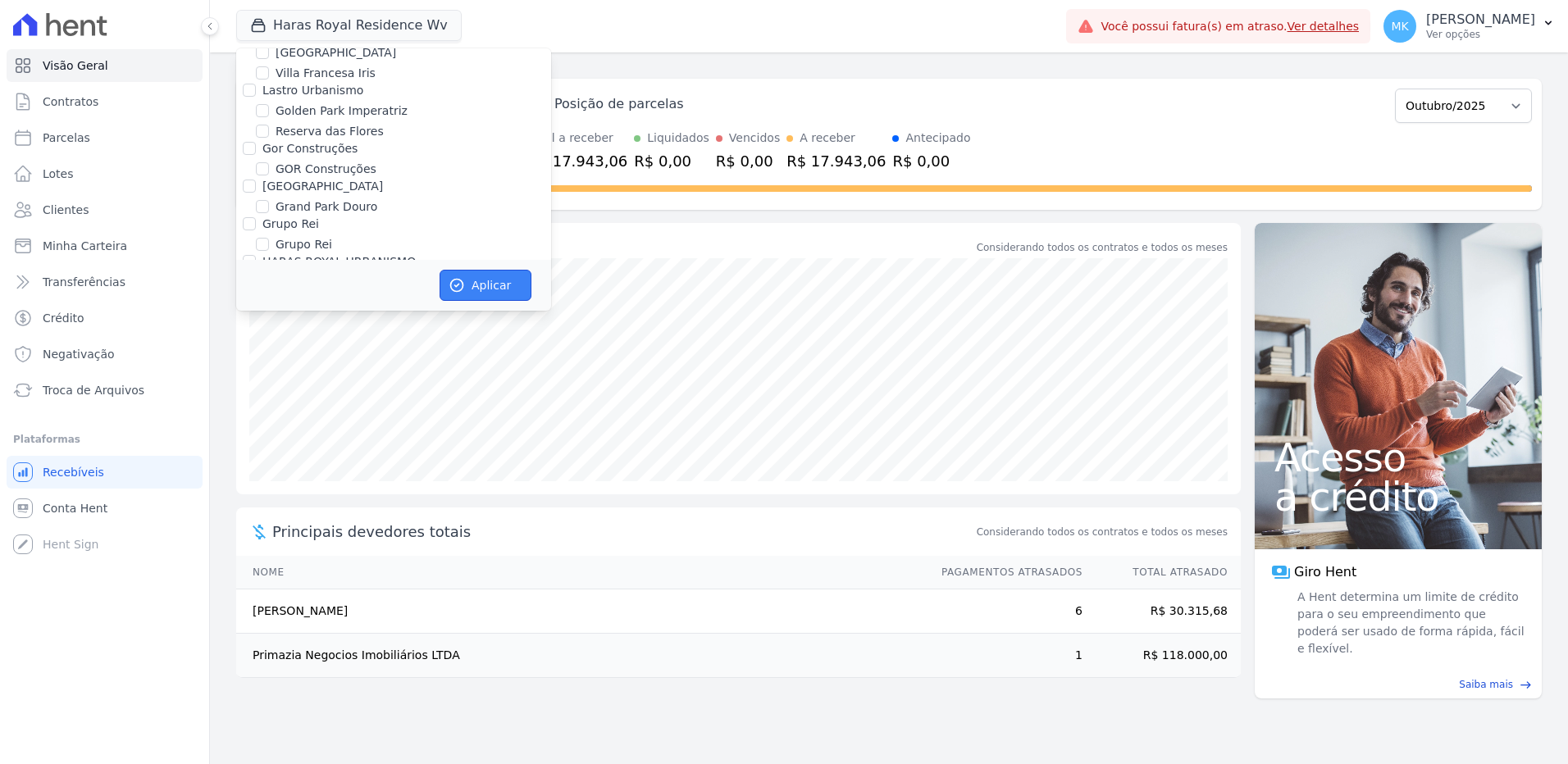
click at [472, 280] on button "Aplicar" at bounding box center [485, 285] width 92 height 32
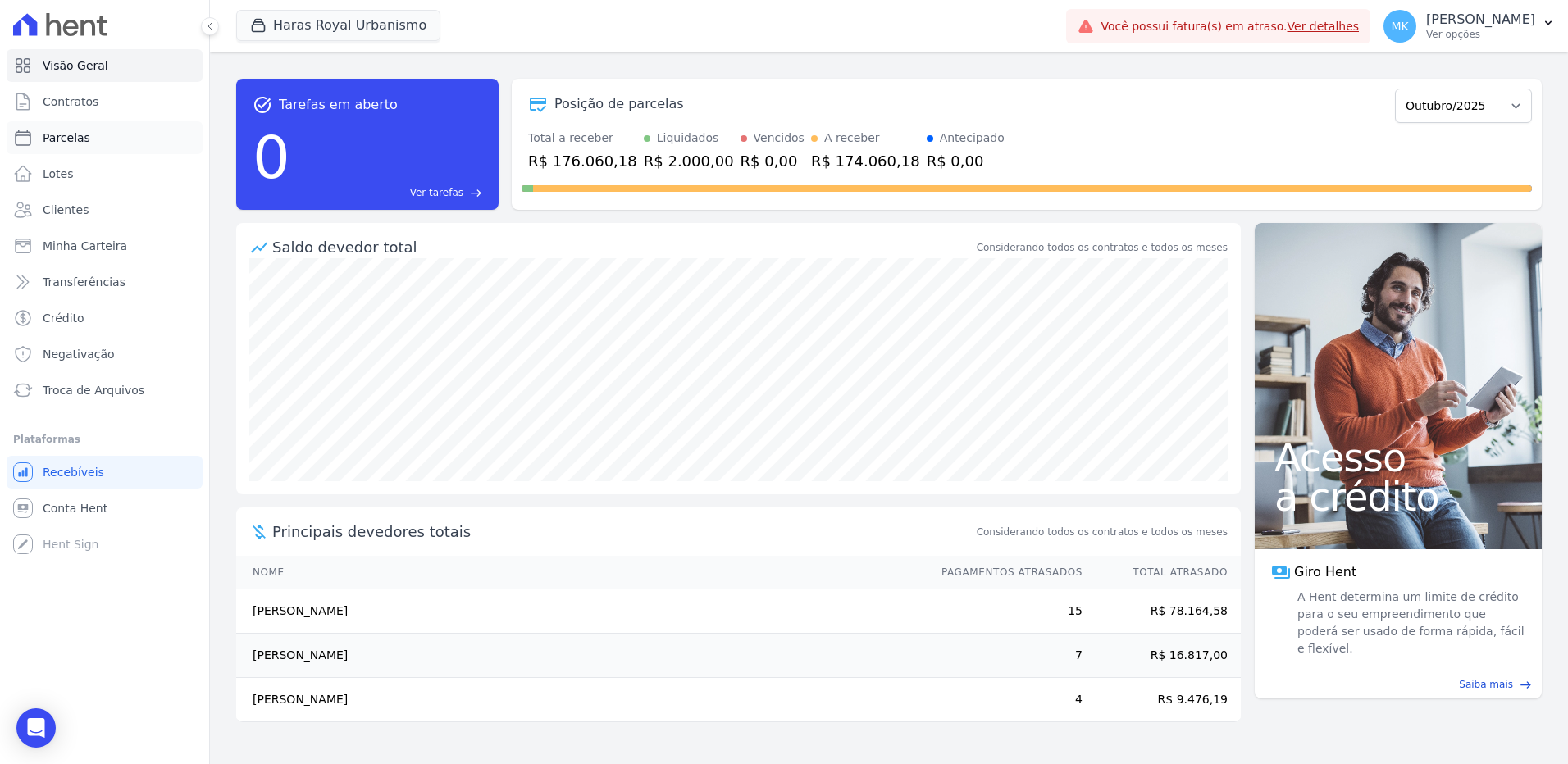
drag, startPoint x: 94, startPoint y: 506, endPoint x: 80, endPoint y: 135, distance: 371.3
click at [340, 32] on button "Haras Royal Urbanismo" at bounding box center [338, 25] width 204 height 32
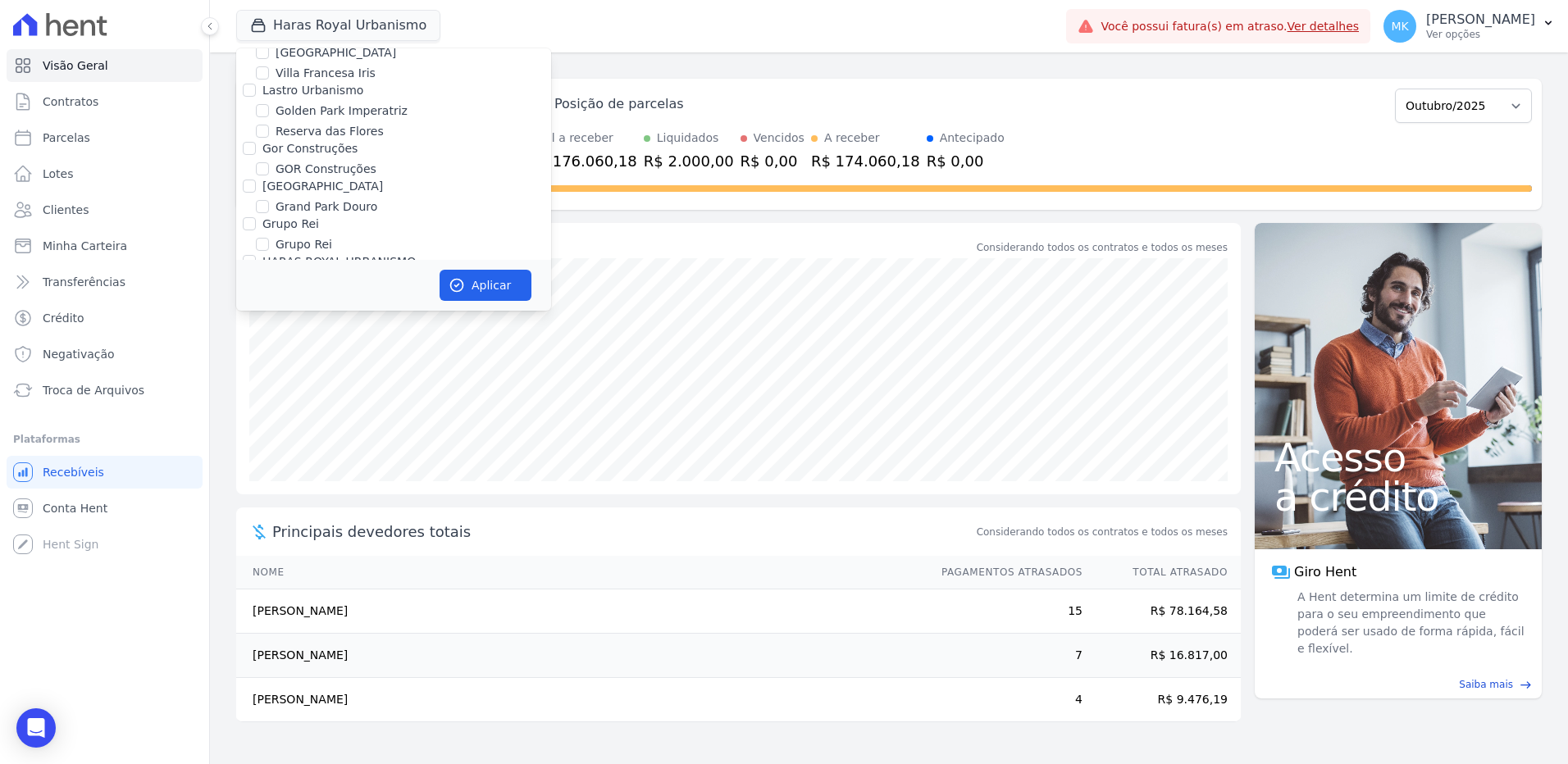
click at [263, 313] on input "HARAS ROYAL URBANISMO" at bounding box center [262, 320] width 13 height 13
checkbox input "false"
click at [264, 276] on input "HARAS ROYAL RESIDENCE - [GEOGRAPHIC_DATA]" at bounding box center [262, 282] width 13 height 13
checkbox input "true"
click at [489, 276] on button "Aplicar" at bounding box center [485, 285] width 92 height 32
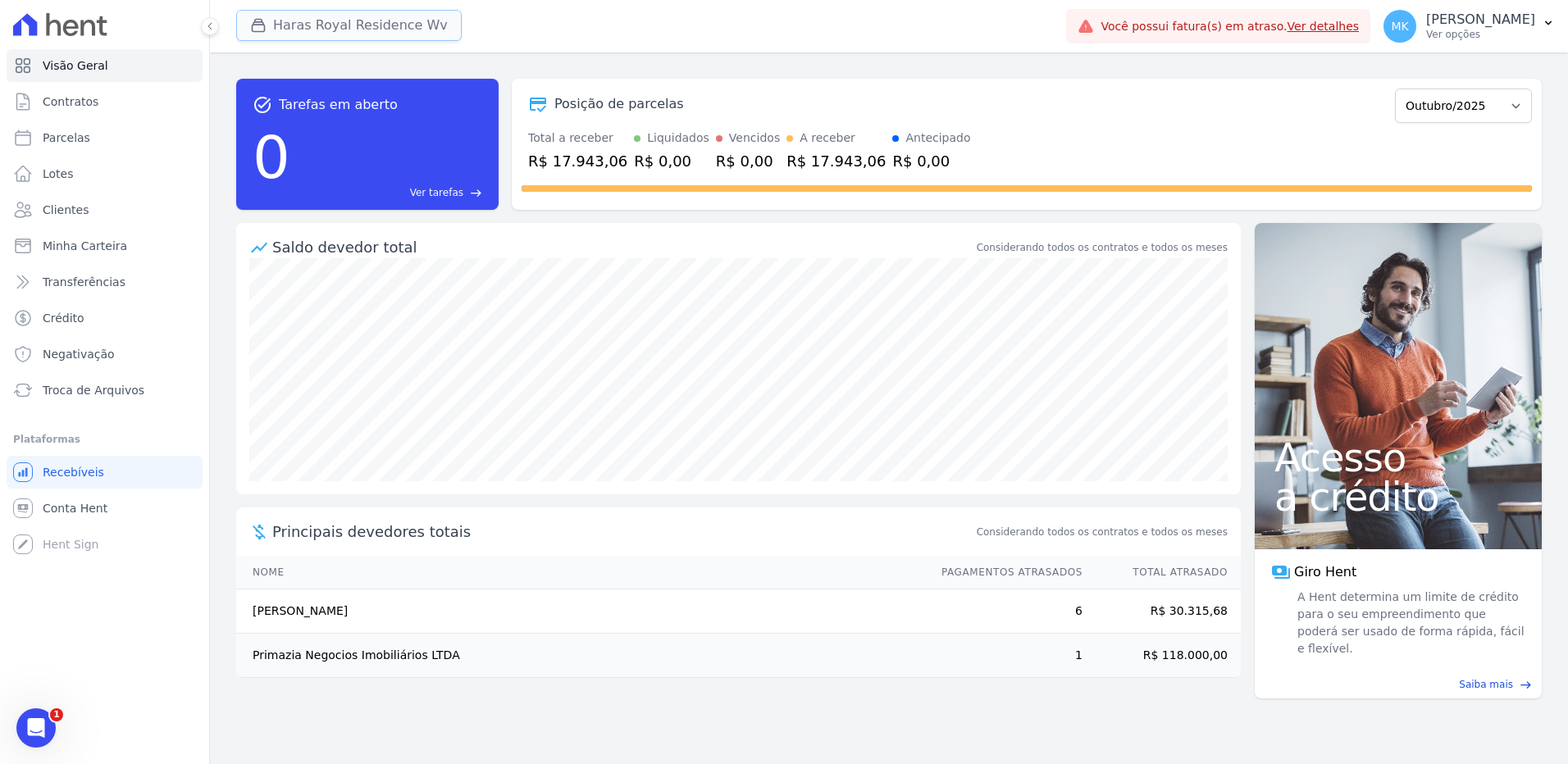
click at [387, 17] on button "Haras Royal Residence Wv" at bounding box center [349, 25] width 226 height 32
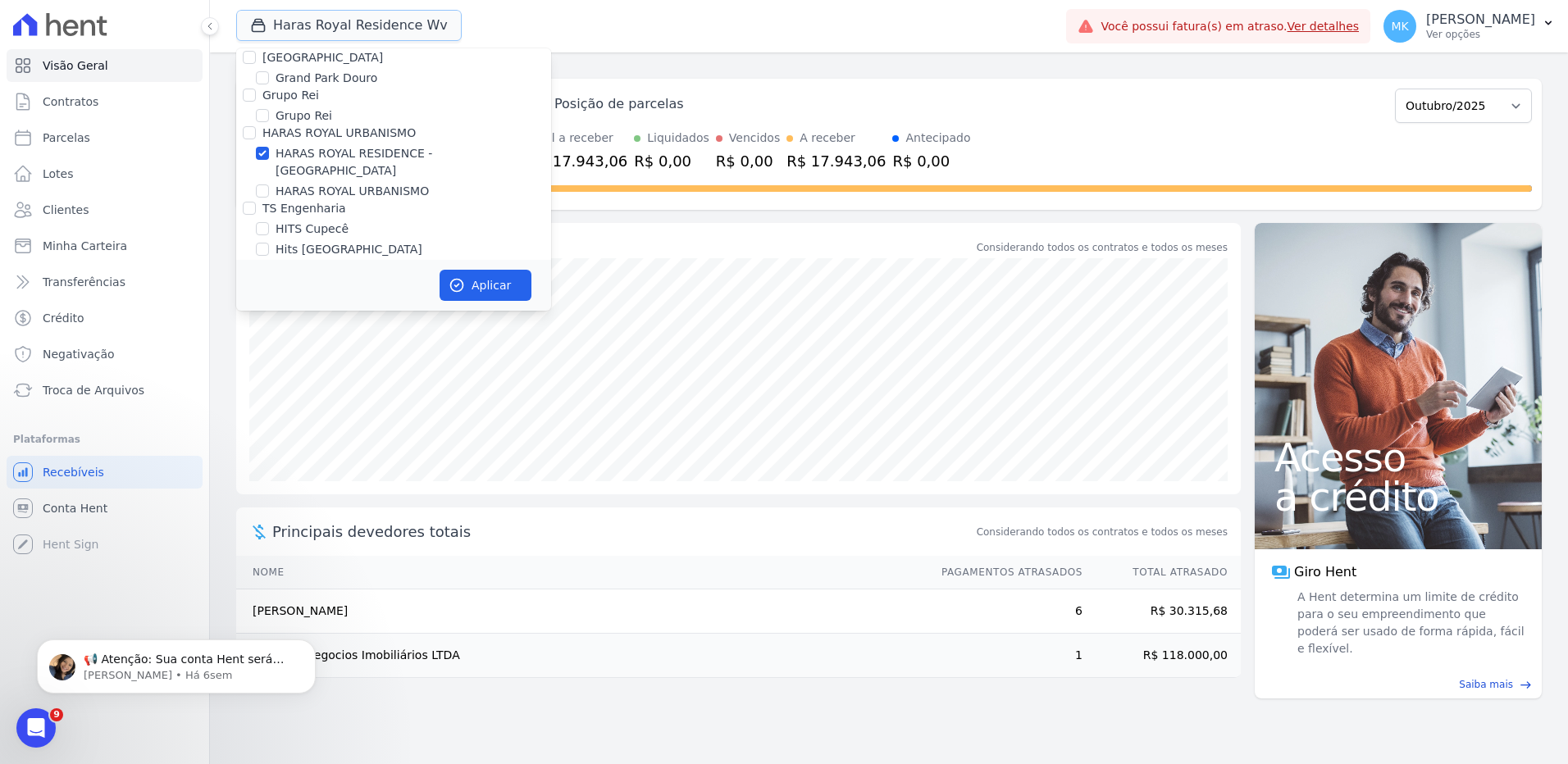
scroll to position [4625, 0]
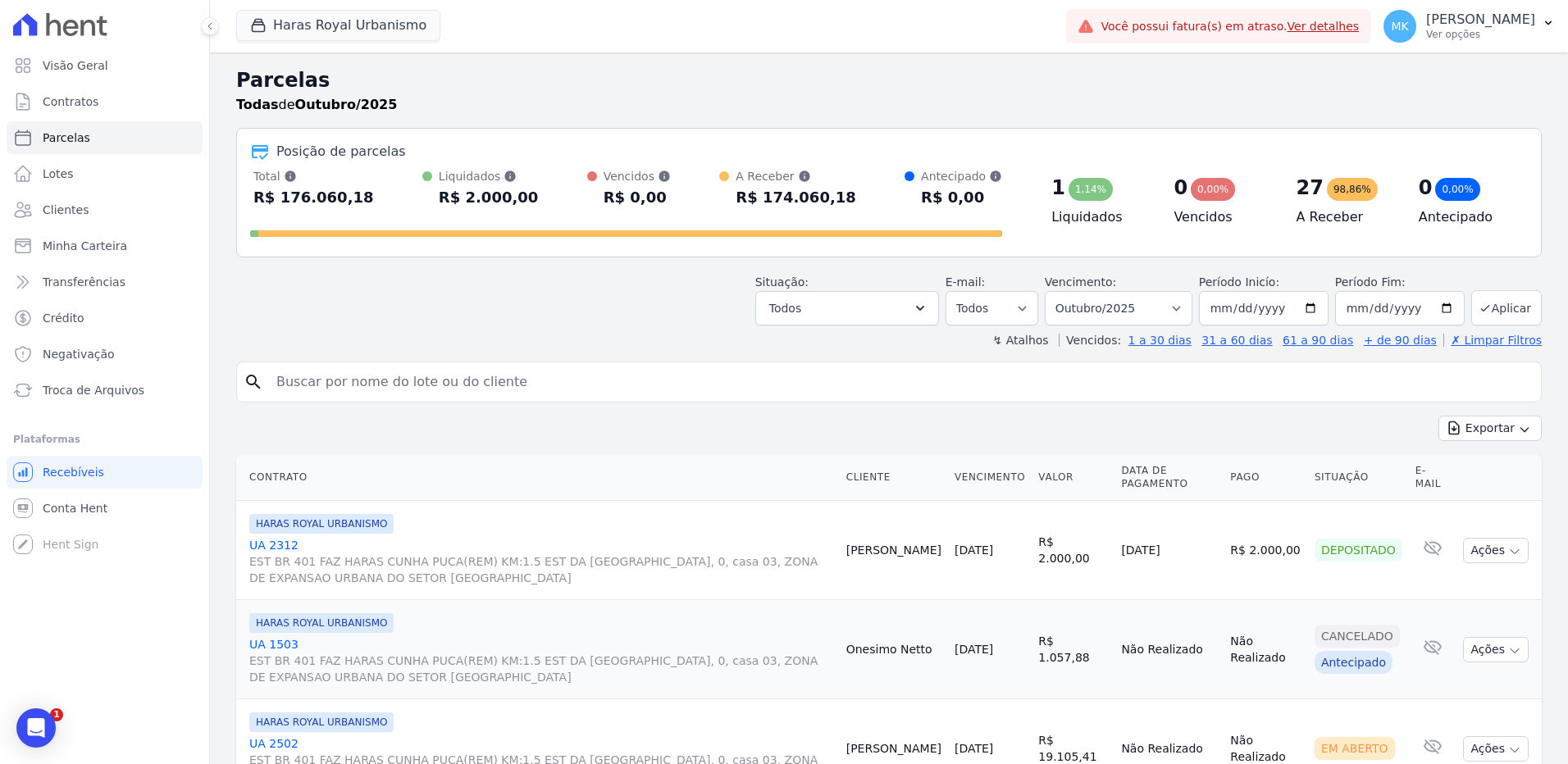
select select
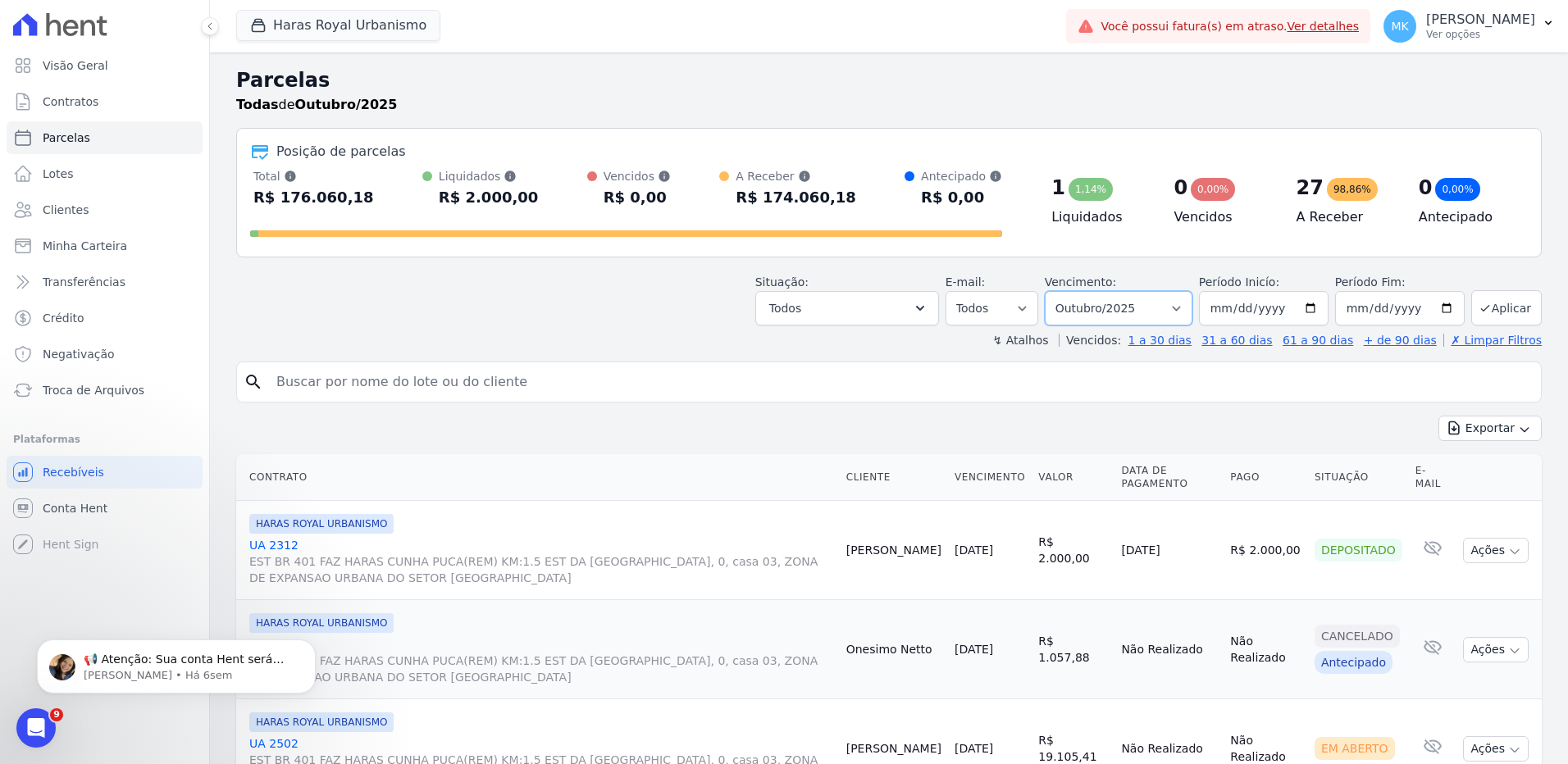
click at [1181, 309] on select "Filtrar por período ──────── Todos os meses Julho/2024 Agosto/2024 Setembro/202…" at bounding box center [1118, 308] width 147 height 34
select select "07/2024"
click at [1055, 291] on select "Filtrar por período ──────── Todos os meses Julho/2024 Agosto/2024 Setembro/202…" at bounding box center [1118, 308] width 147 height 34
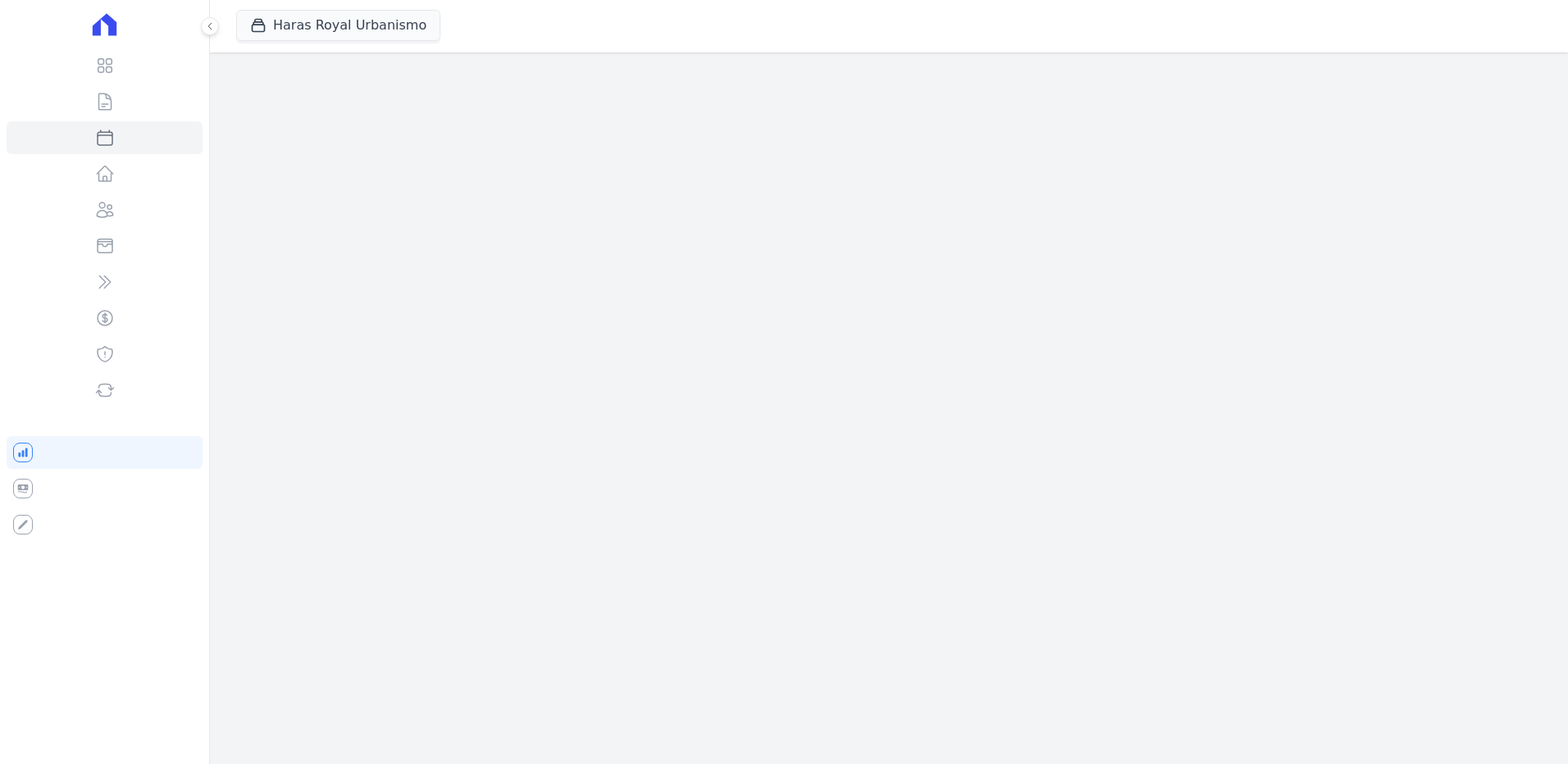
select select
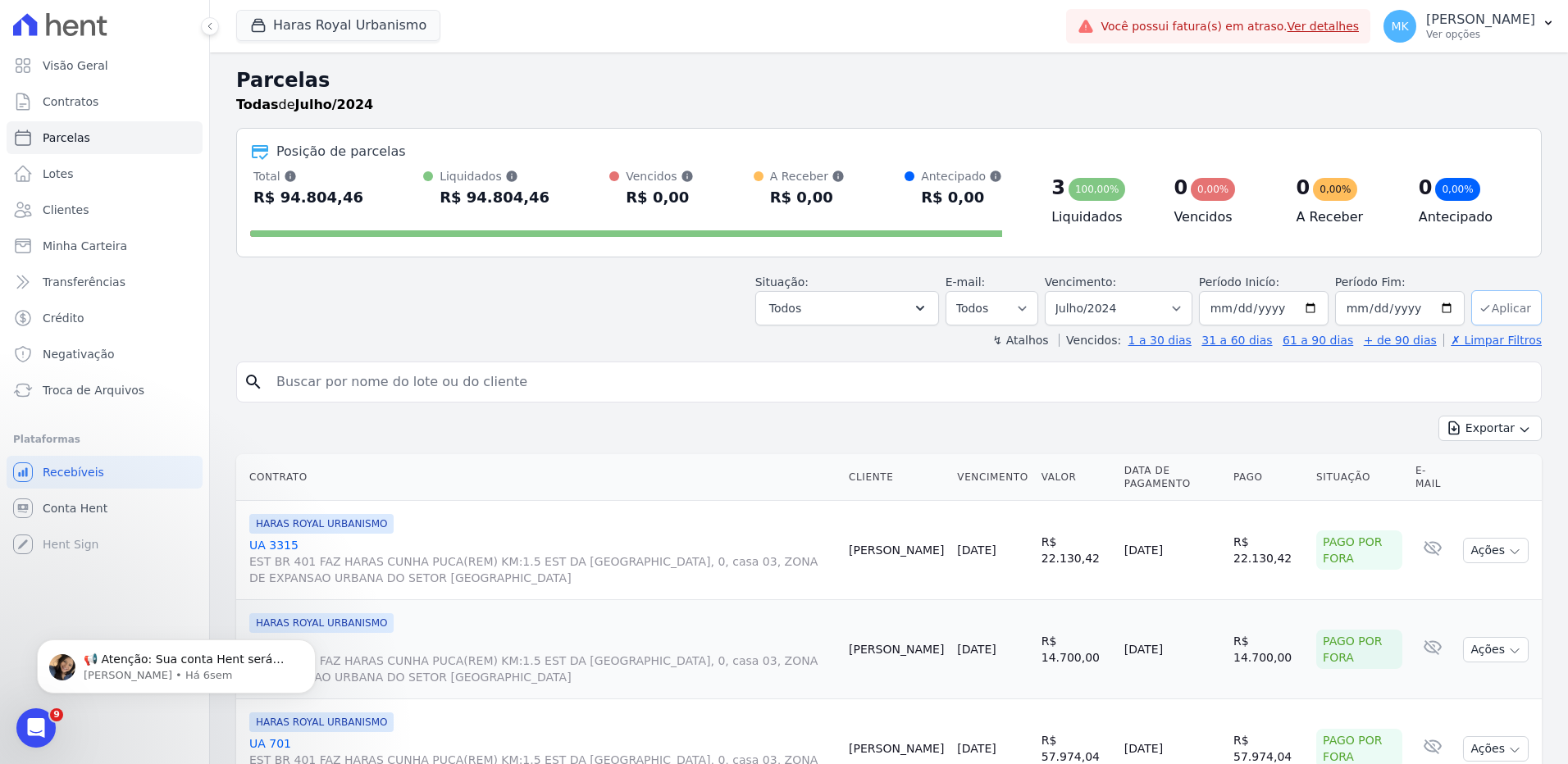
click at [1490, 306] on button "Aplicar" at bounding box center [1507, 307] width 71 height 35
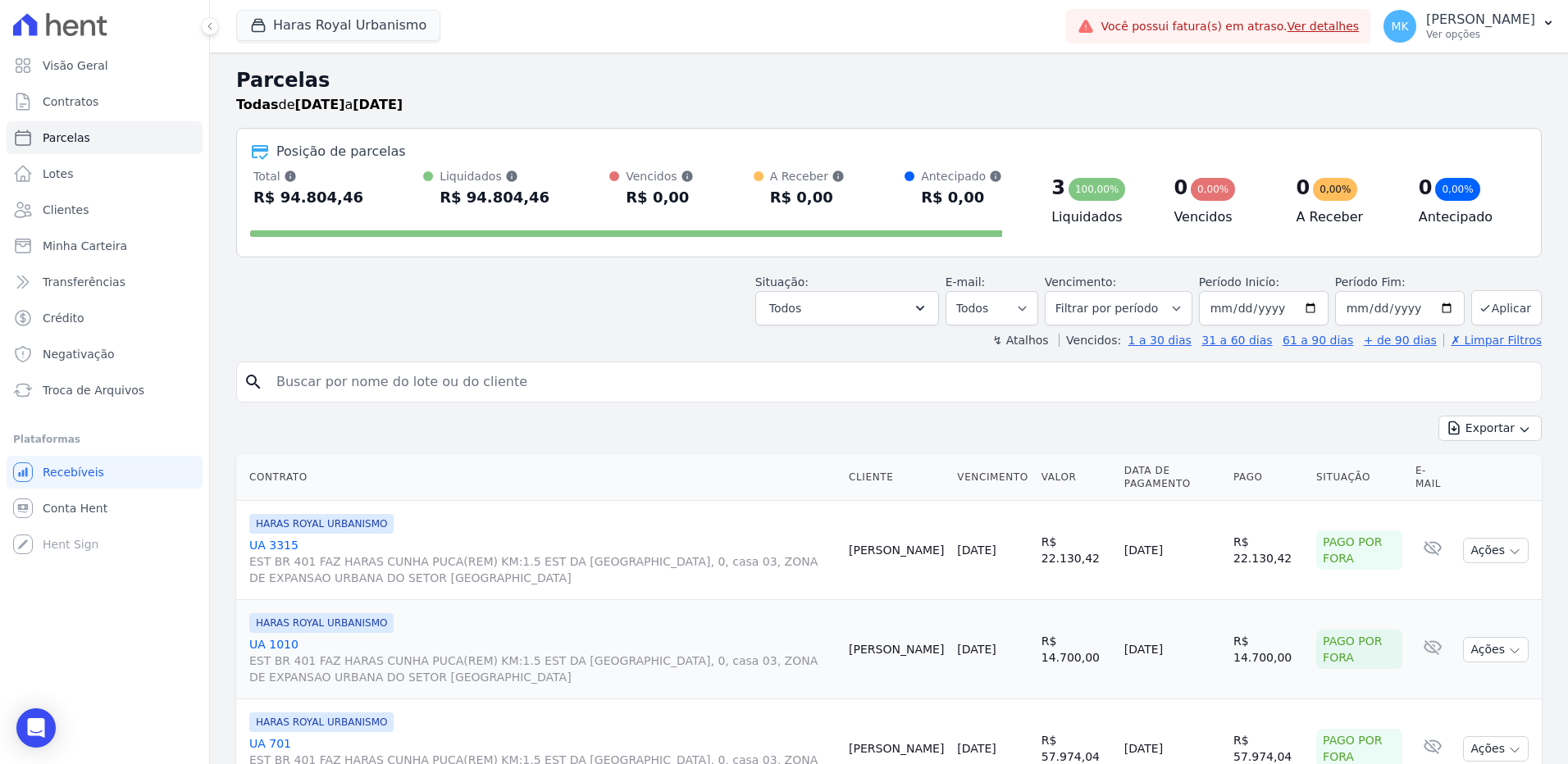
select select
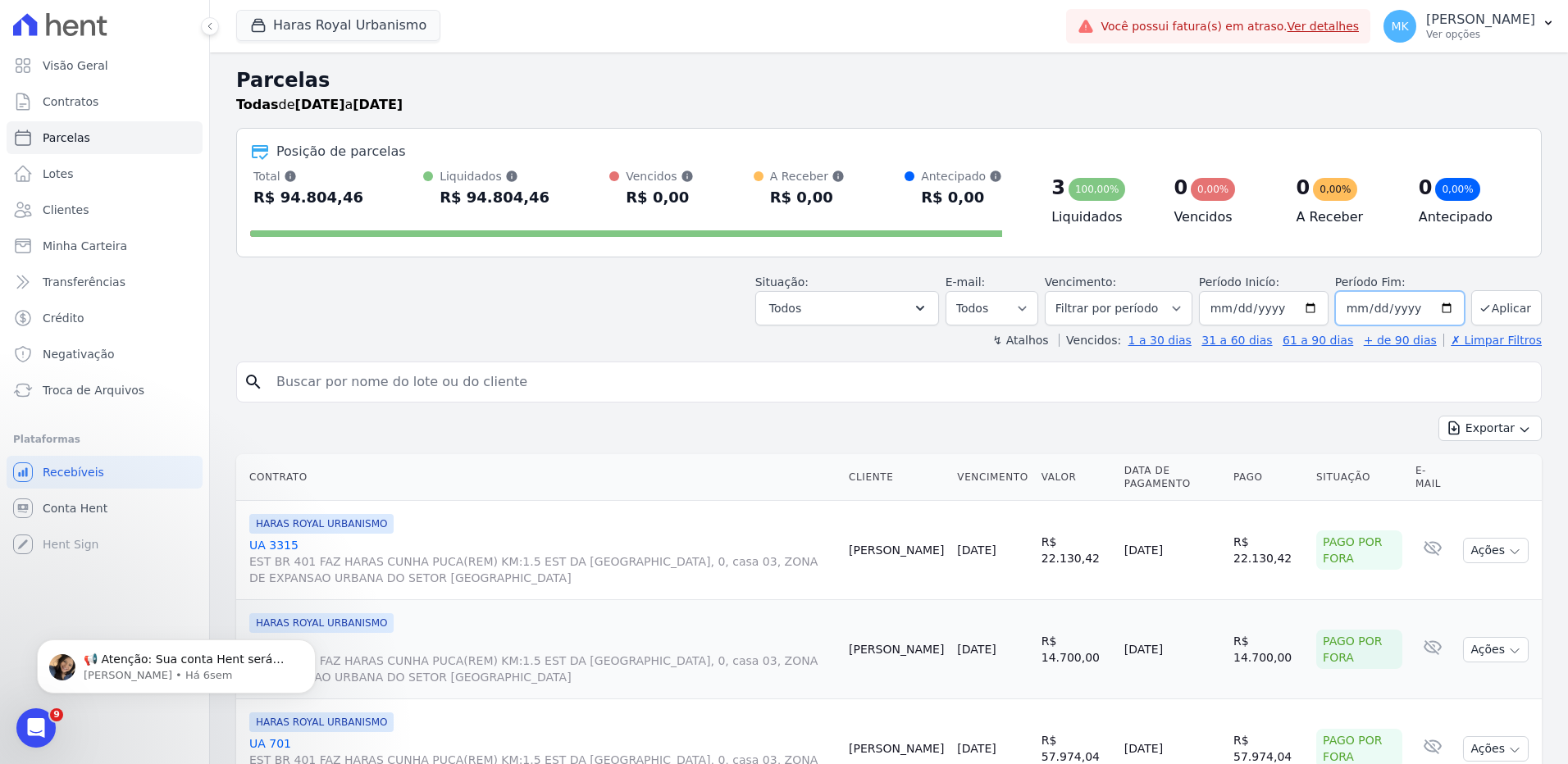
click at [1435, 305] on input "2024-07-31" at bounding box center [1399, 308] width 129 height 34
type input "2024-09-30"
click at [1486, 311] on button "Aplicar" at bounding box center [1507, 307] width 71 height 35
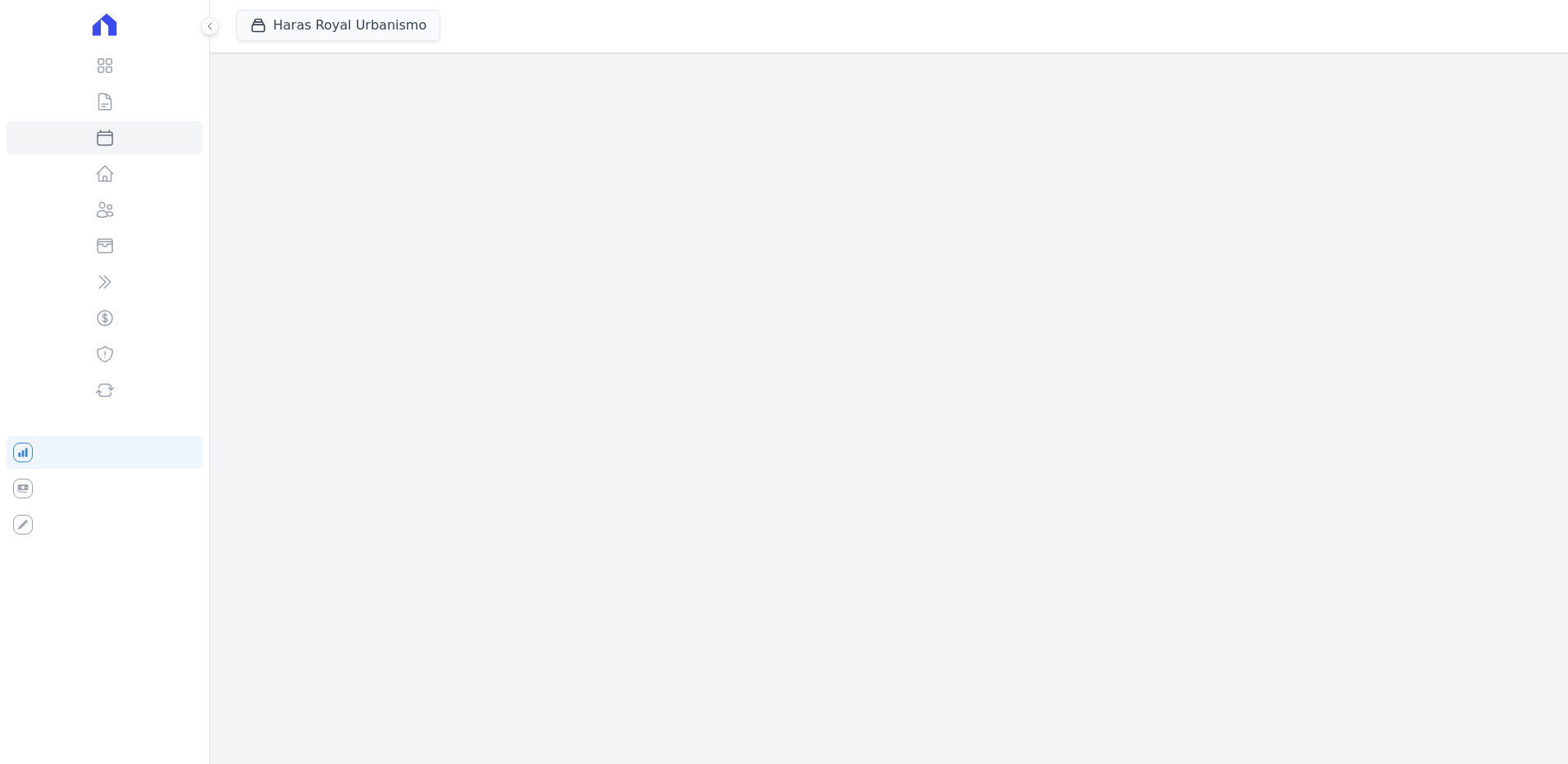
select select
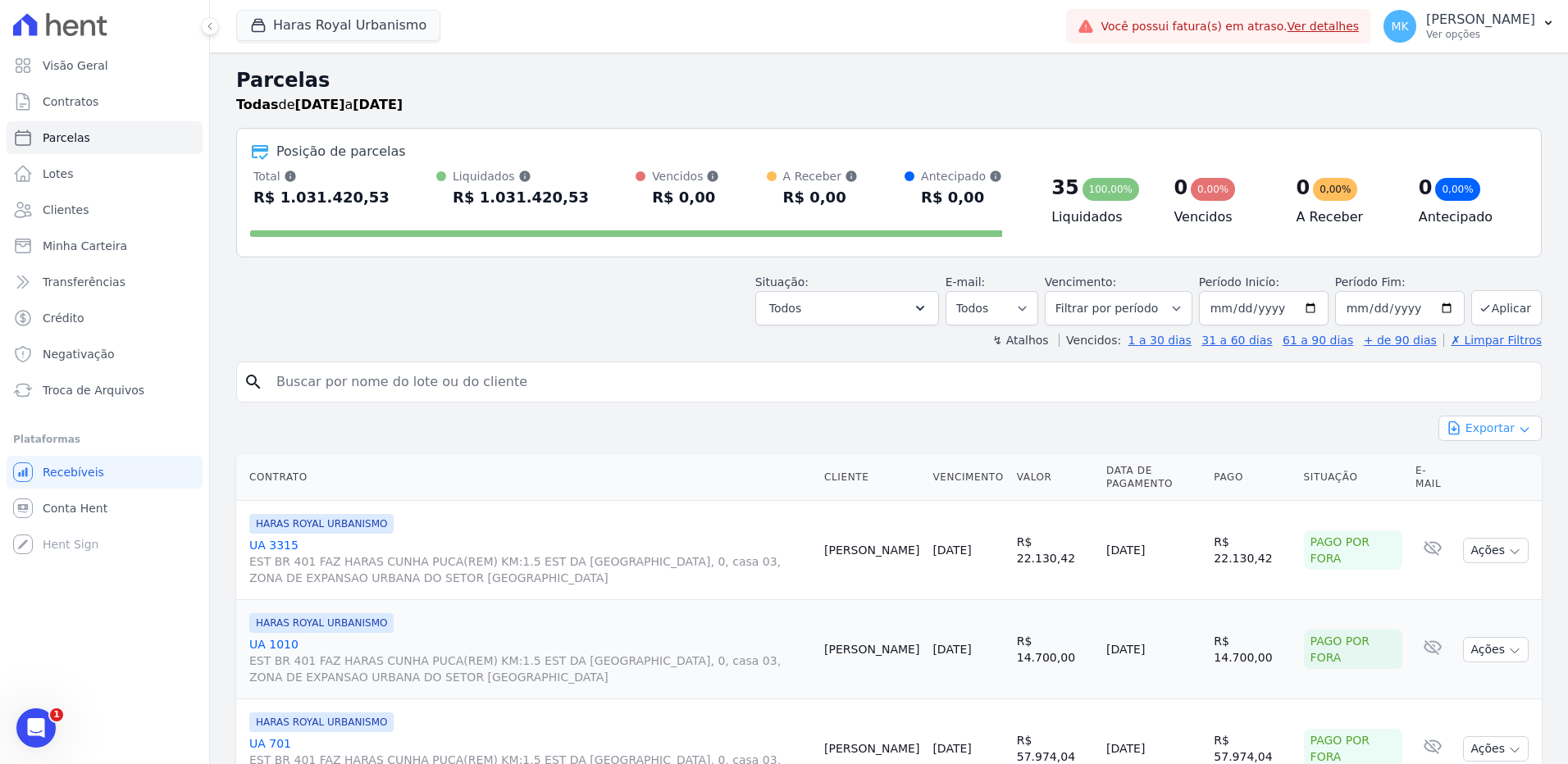
click at [1489, 426] on button "Exportar" at bounding box center [1490, 428] width 103 height 26
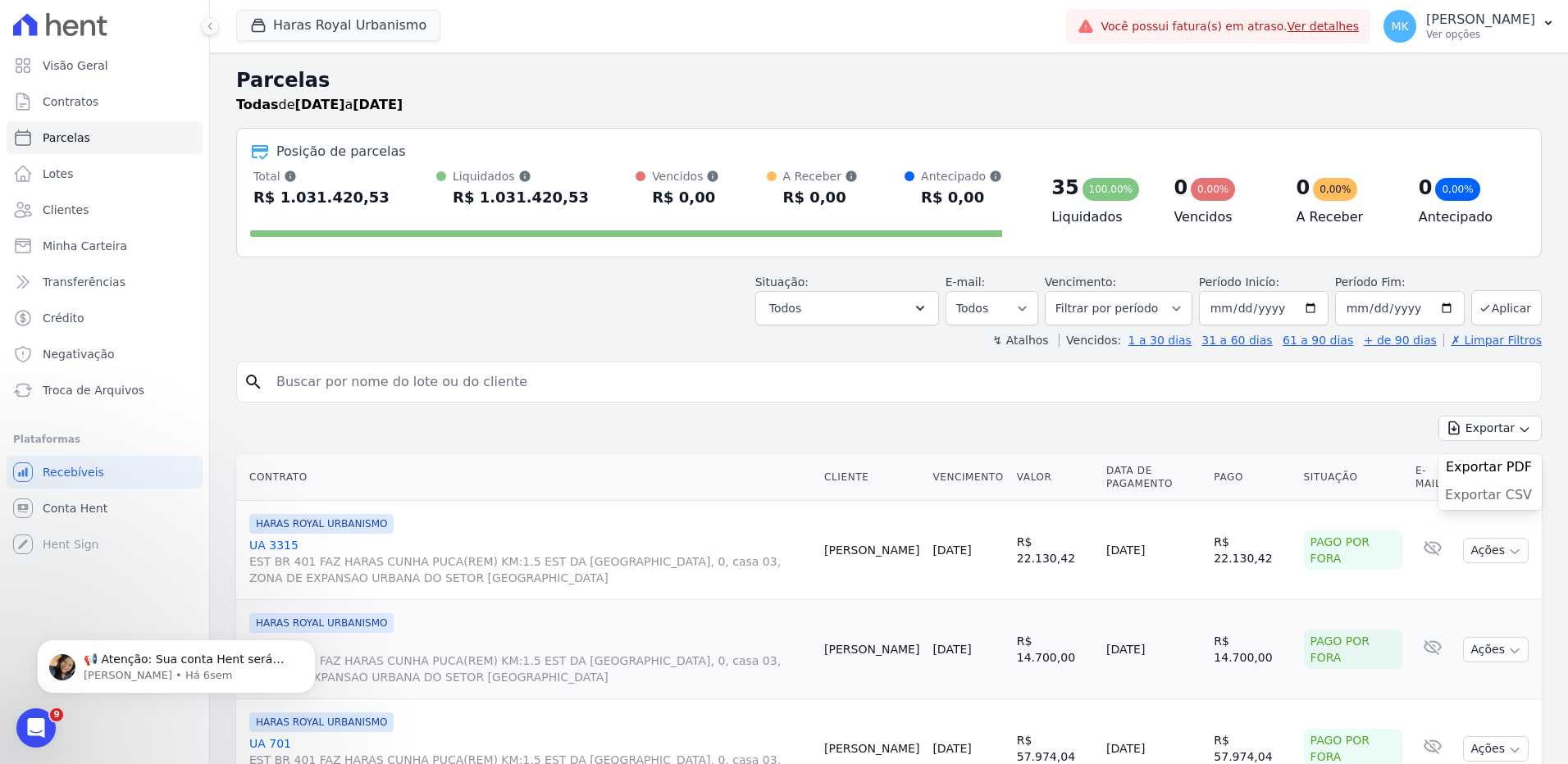
click at [1462, 494] on span "Exportar CSV" at bounding box center [1488, 495] width 87 height 16
click at [1435, 304] on input "2024-09-30" at bounding box center [1399, 308] width 129 height 34
type input "2025-09-30"
click at [1493, 299] on button "Aplicar" at bounding box center [1507, 307] width 71 height 35
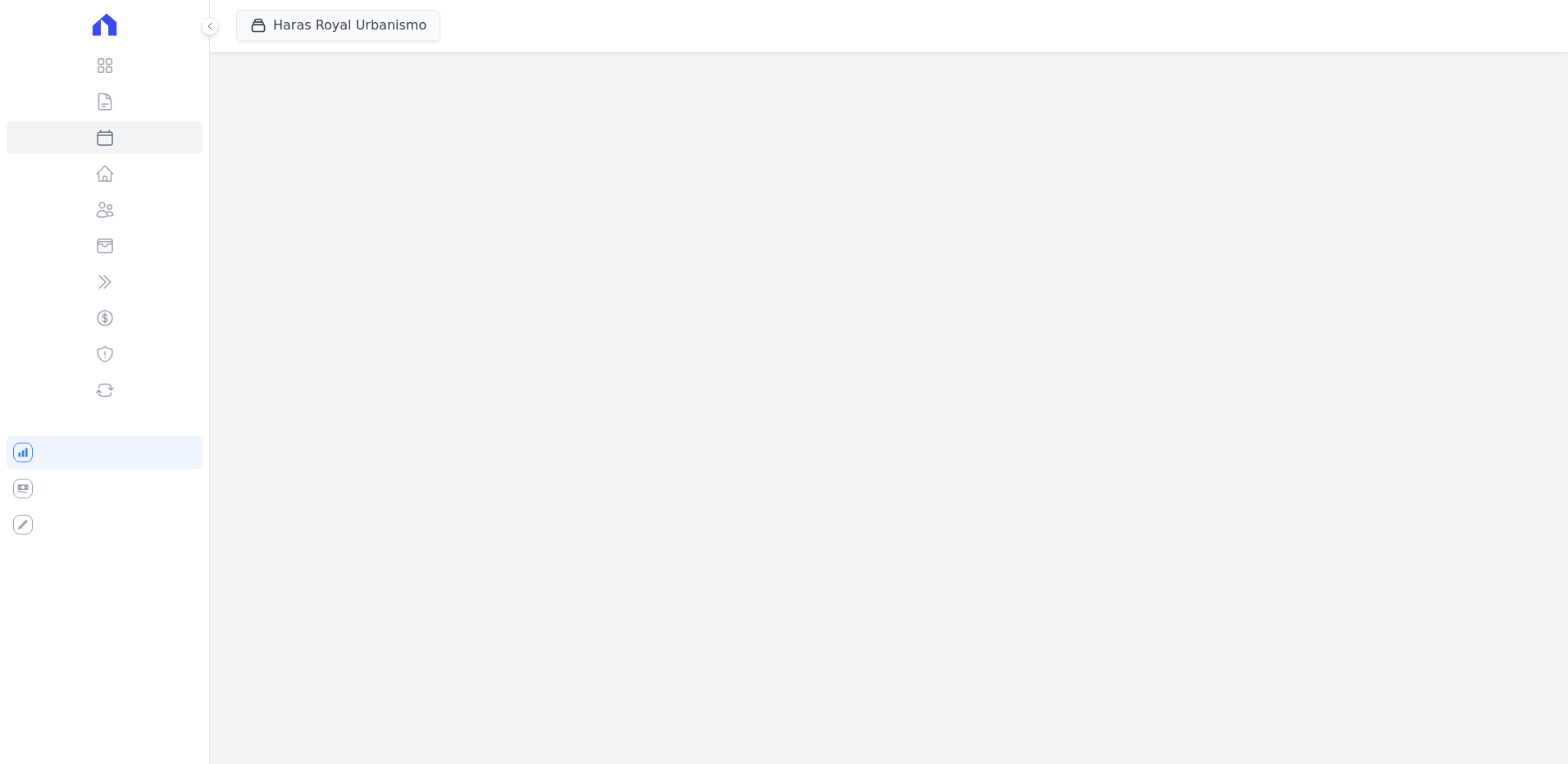
select select
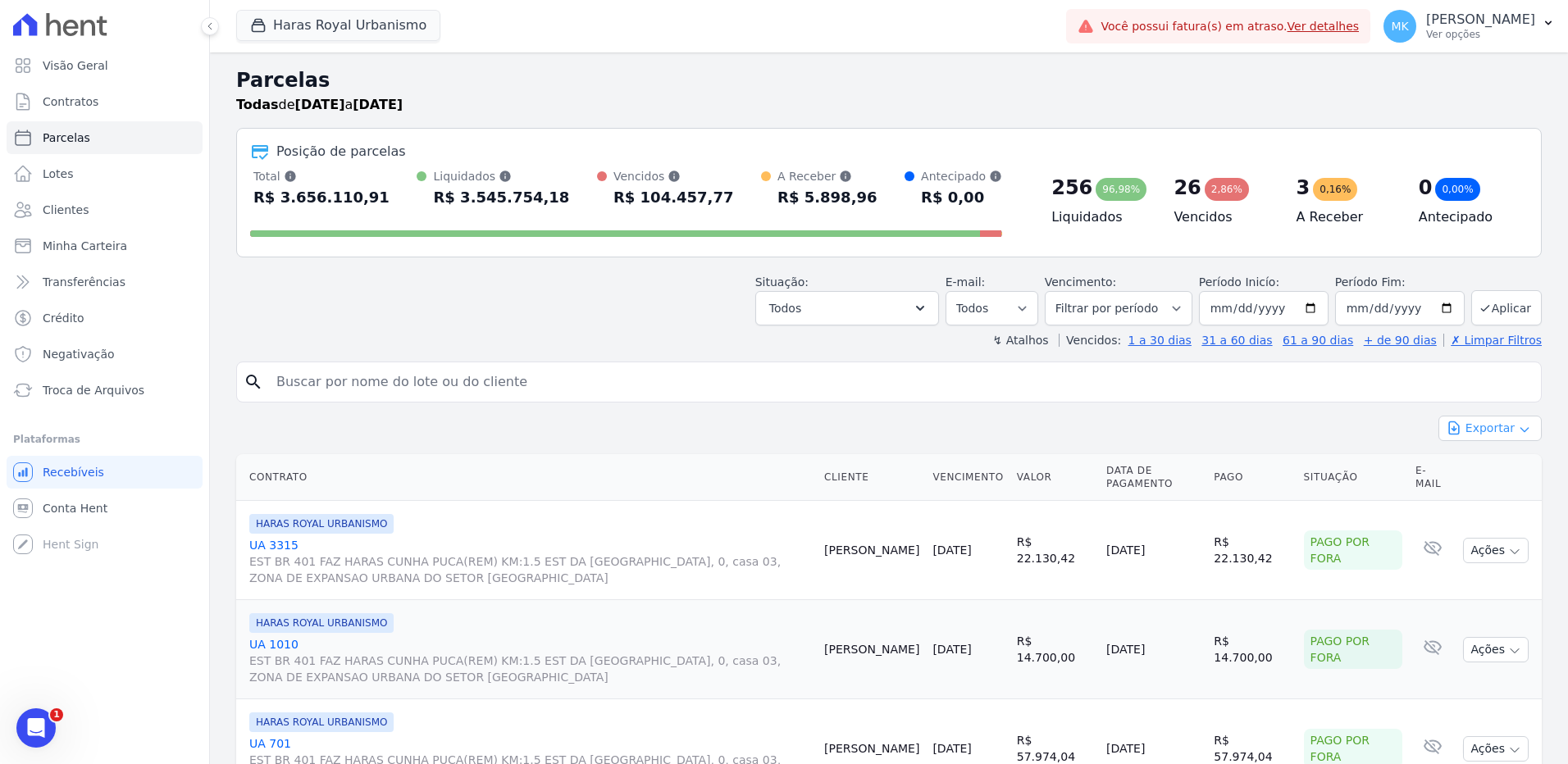
click at [1471, 432] on button "Exportar" at bounding box center [1490, 428] width 103 height 26
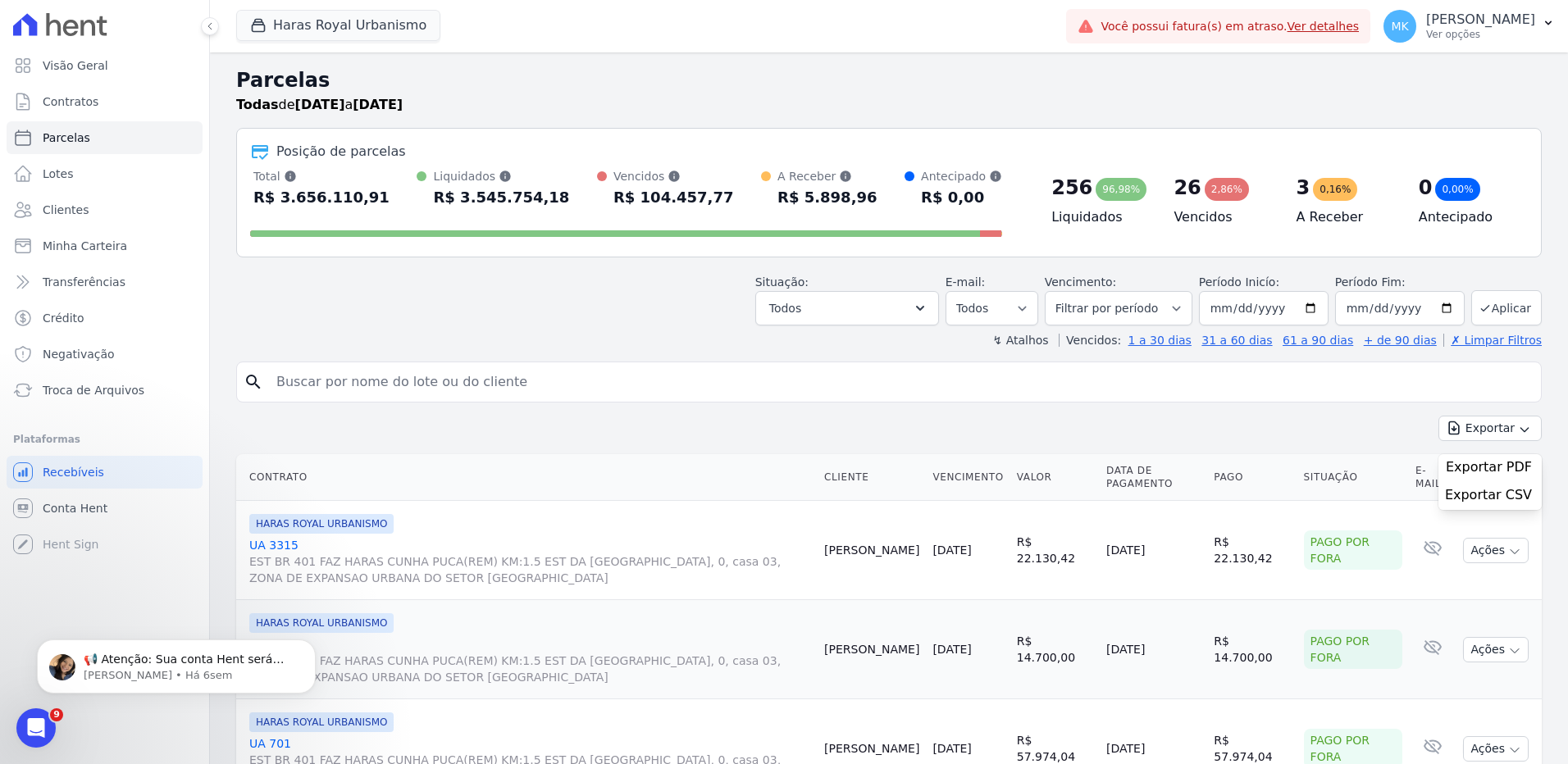
click at [1463, 495] on span "Exportar CSV" at bounding box center [1488, 495] width 87 height 16
click at [311, 20] on button "Haras Royal Urbanismo" at bounding box center [338, 25] width 204 height 32
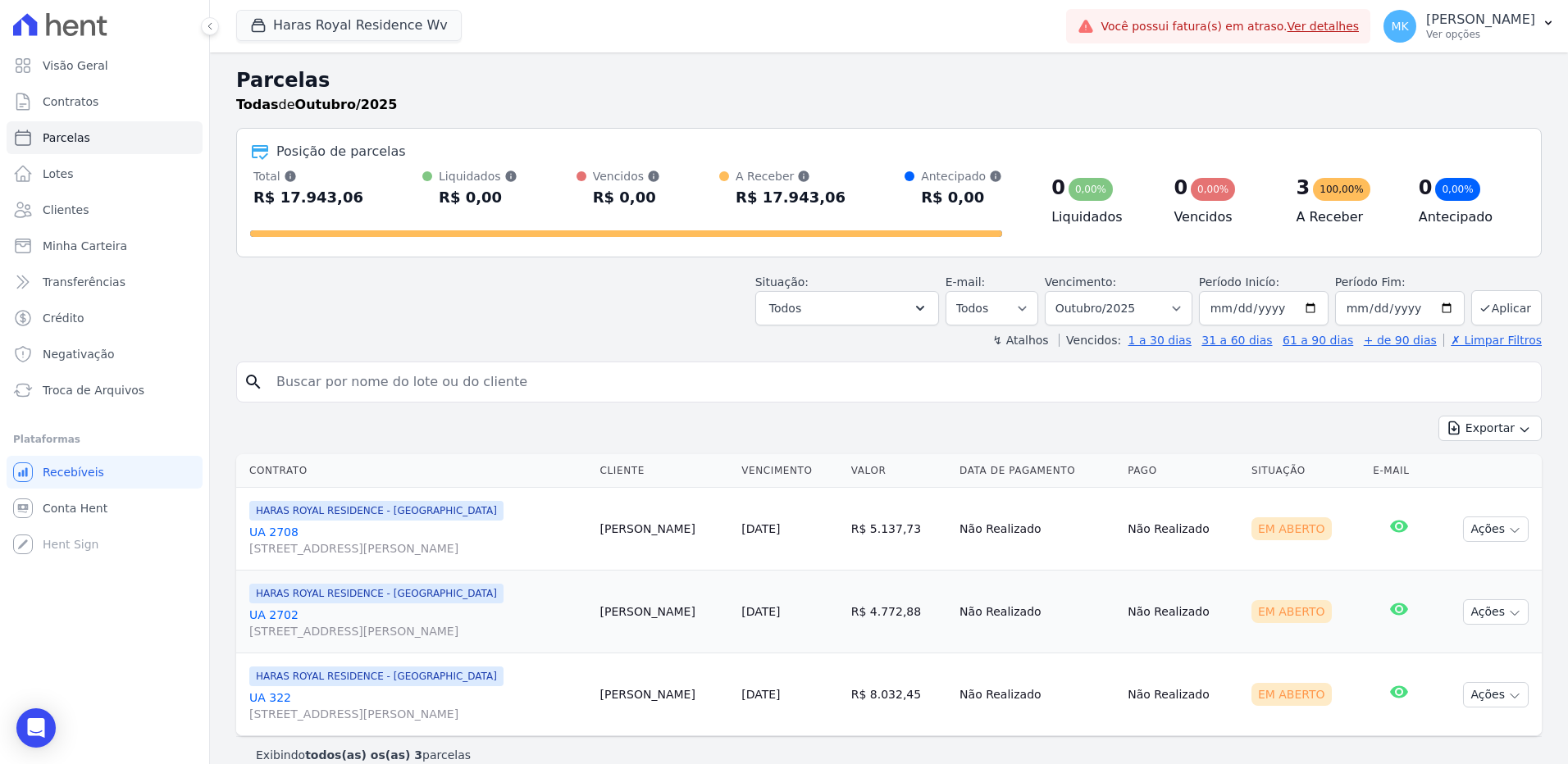
select select
click at [1177, 306] on select "Filtrar por período ──────── Todos os meses Agosto/2024 Setembro/2024 Outubro/2…" at bounding box center [1118, 308] width 147 height 34
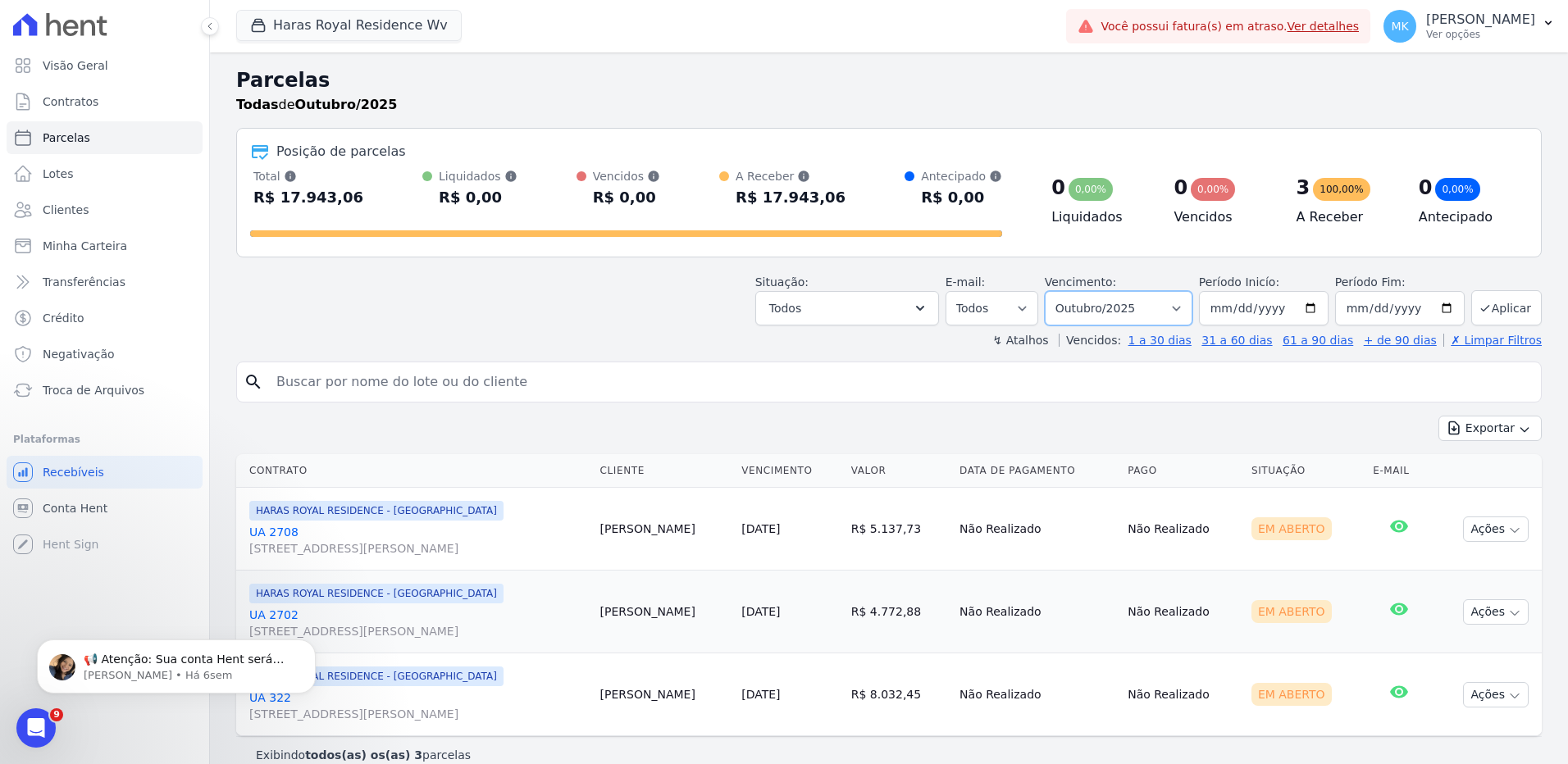
select select "11/2024"
click at [1055, 291] on select "Filtrar por período ──────── Todos os meses Agosto/2024 Setembro/2024 Outubro/2…" at bounding box center [1118, 308] width 147 height 34
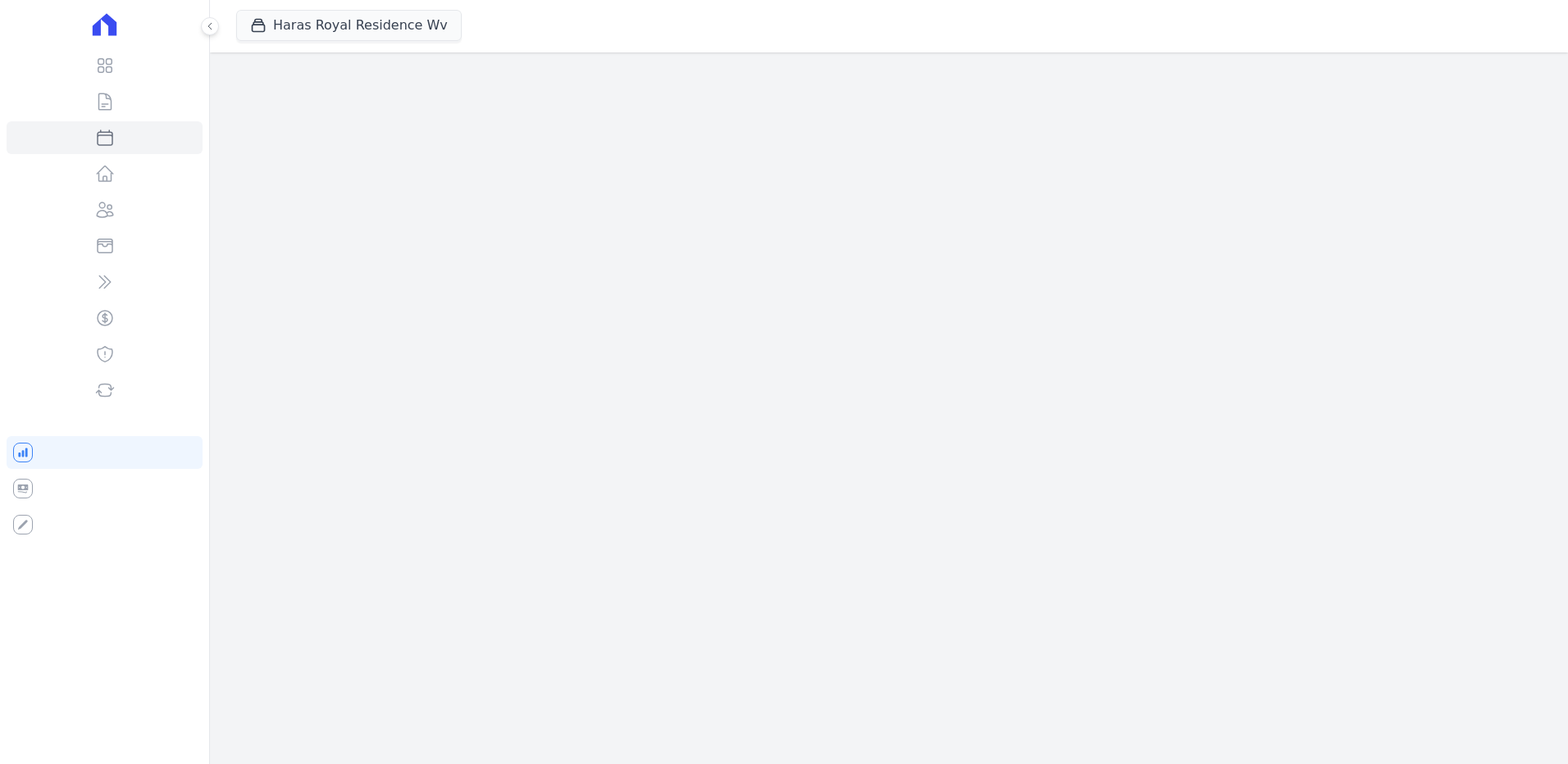
select select
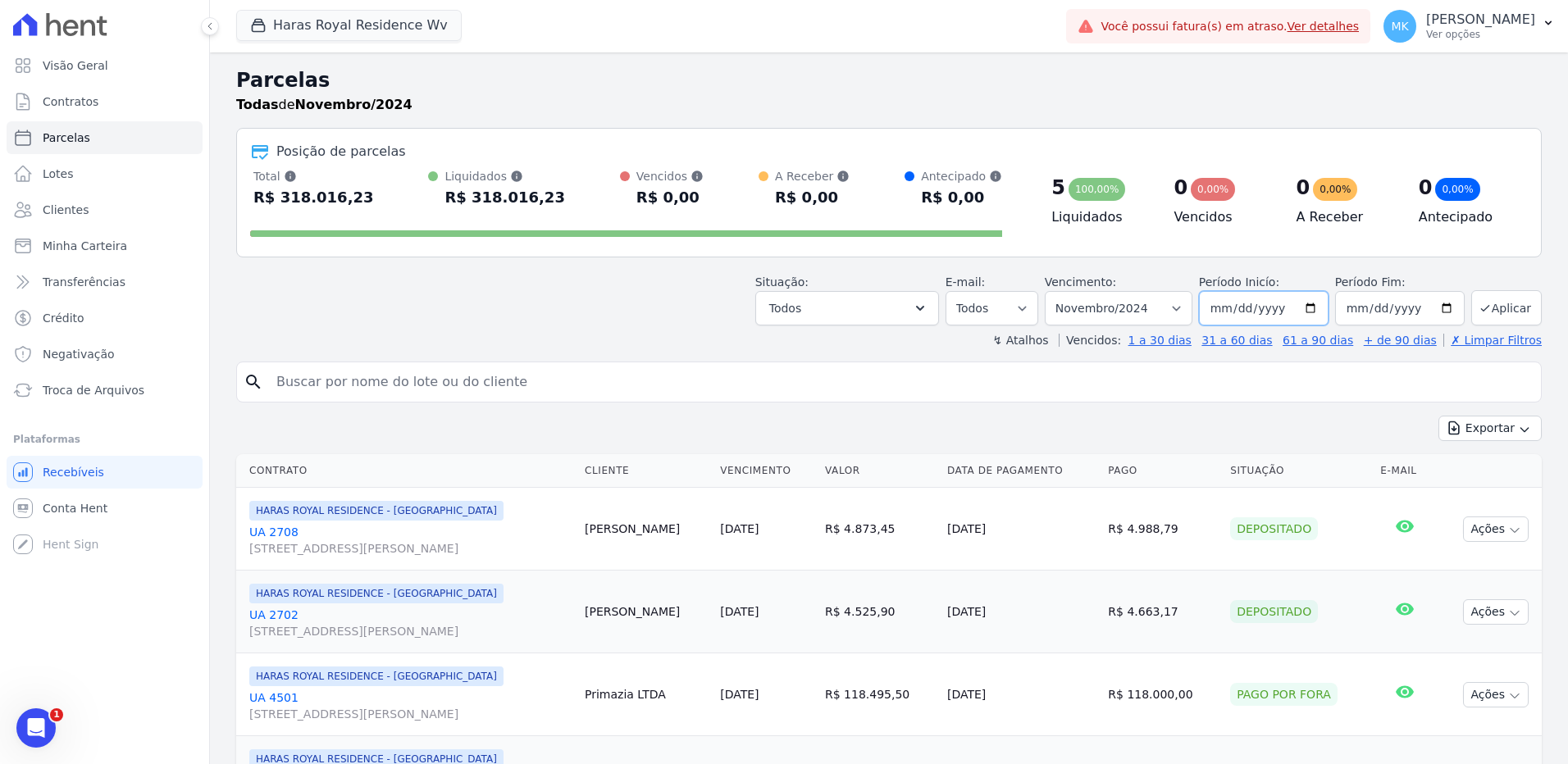
click at [1311, 308] on input "[DATE]" at bounding box center [1263, 308] width 129 height 34
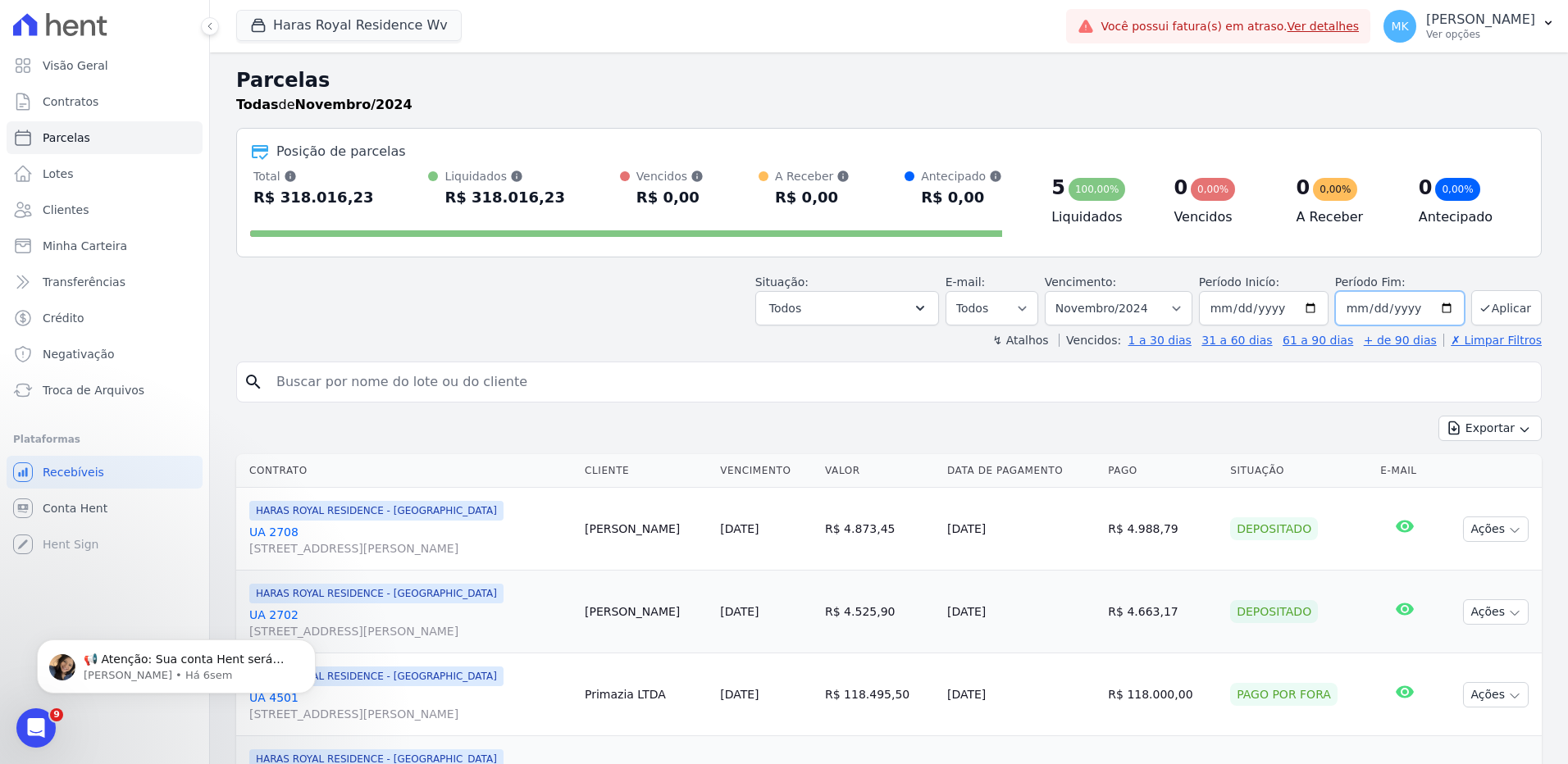
click at [1445, 307] on input "2024-11-30" at bounding box center [1399, 308] width 129 height 34
click at [1440, 307] on input "2024-11-30" at bounding box center [1399, 308] width 129 height 34
type input "[DATE]"
click at [1496, 301] on button "Aplicar" at bounding box center [1507, 307] width 71 height 35
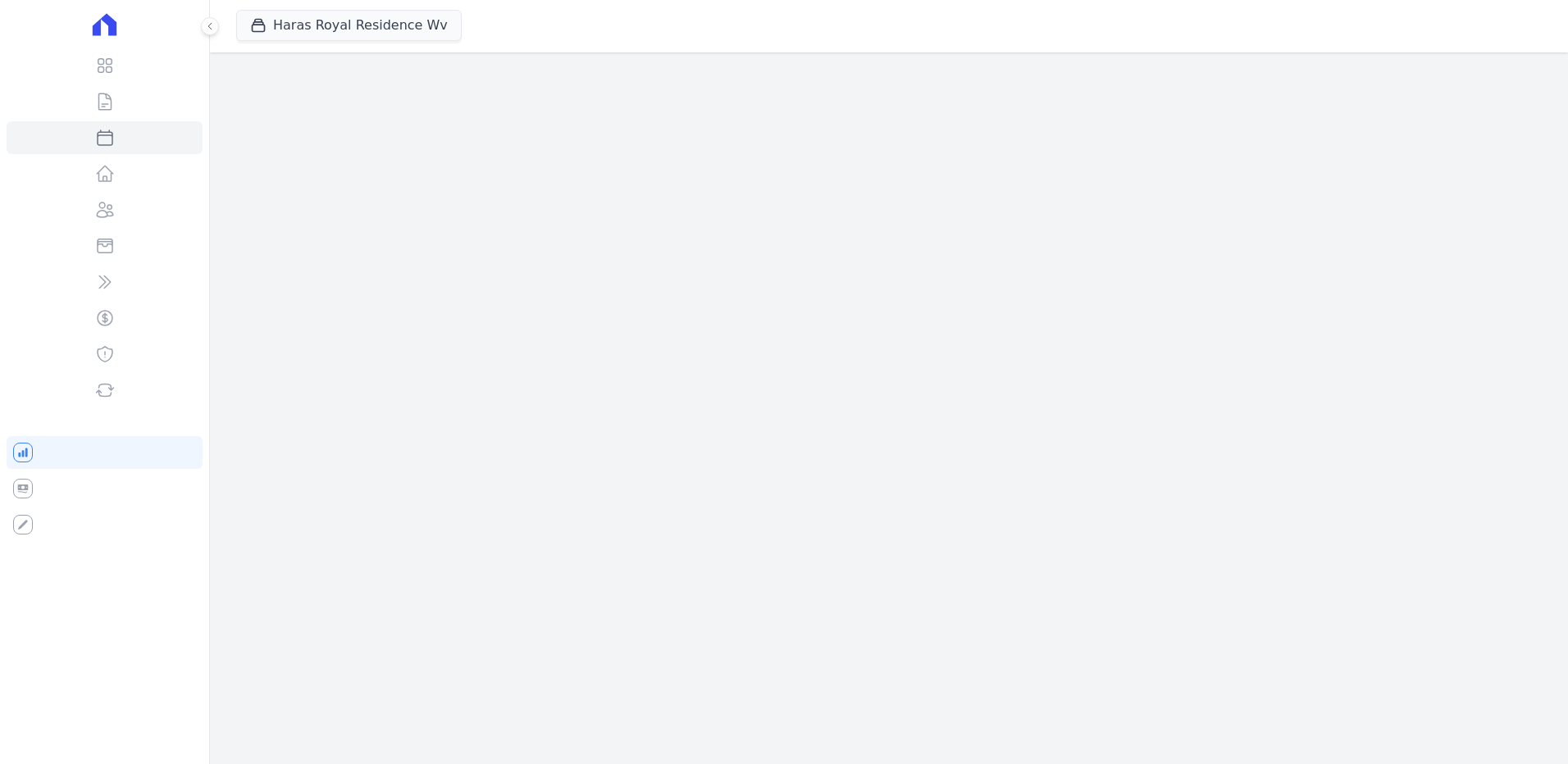
select select
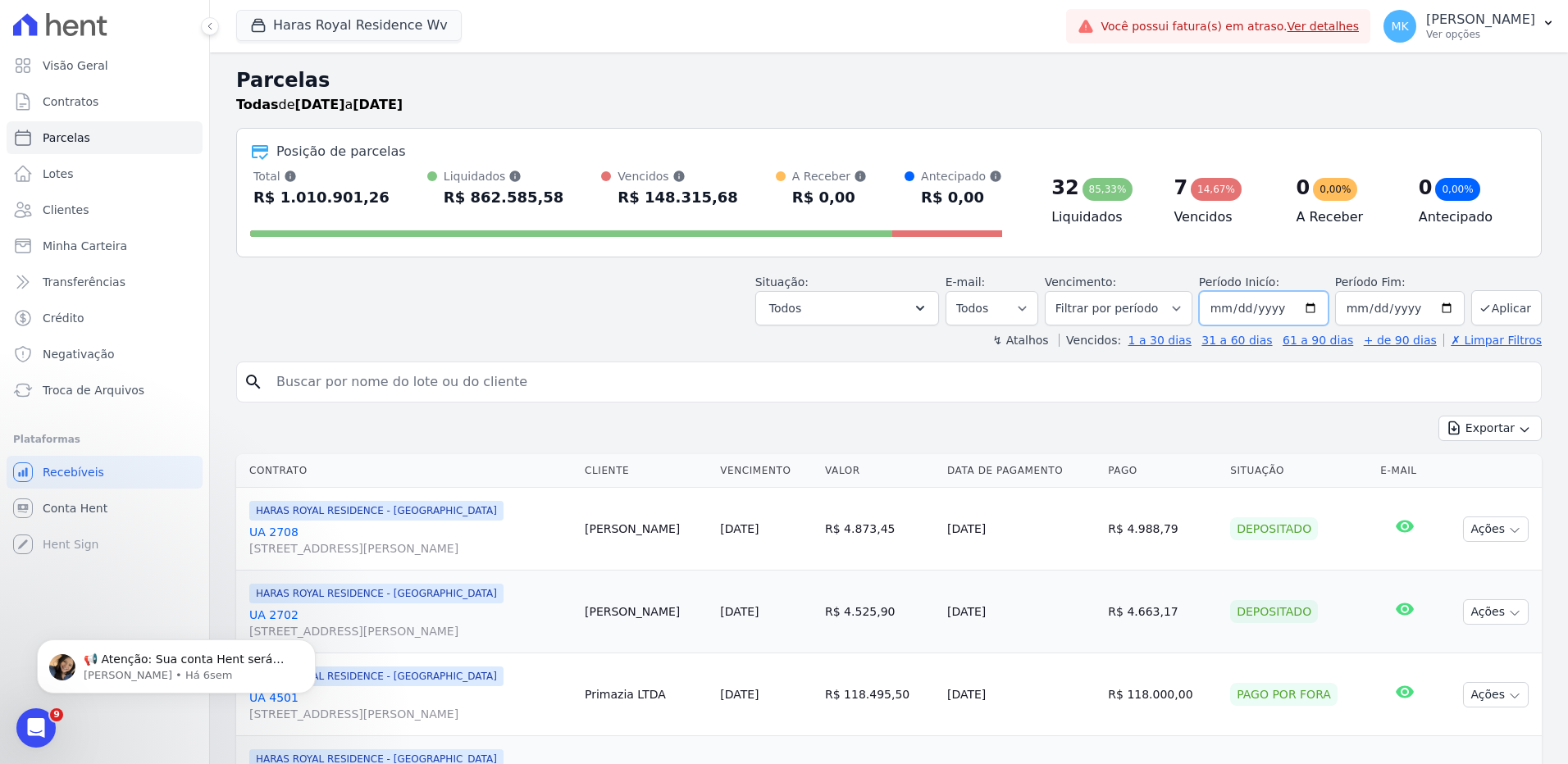
click at [1311, 306] on input "2024-11-01" at bounding box center [1263, 308] width 129 height 34
type input "[DATE]"
click at [1493, 305] on button "Aplicar" at bounding box center [1507, 307] width 71 height 35
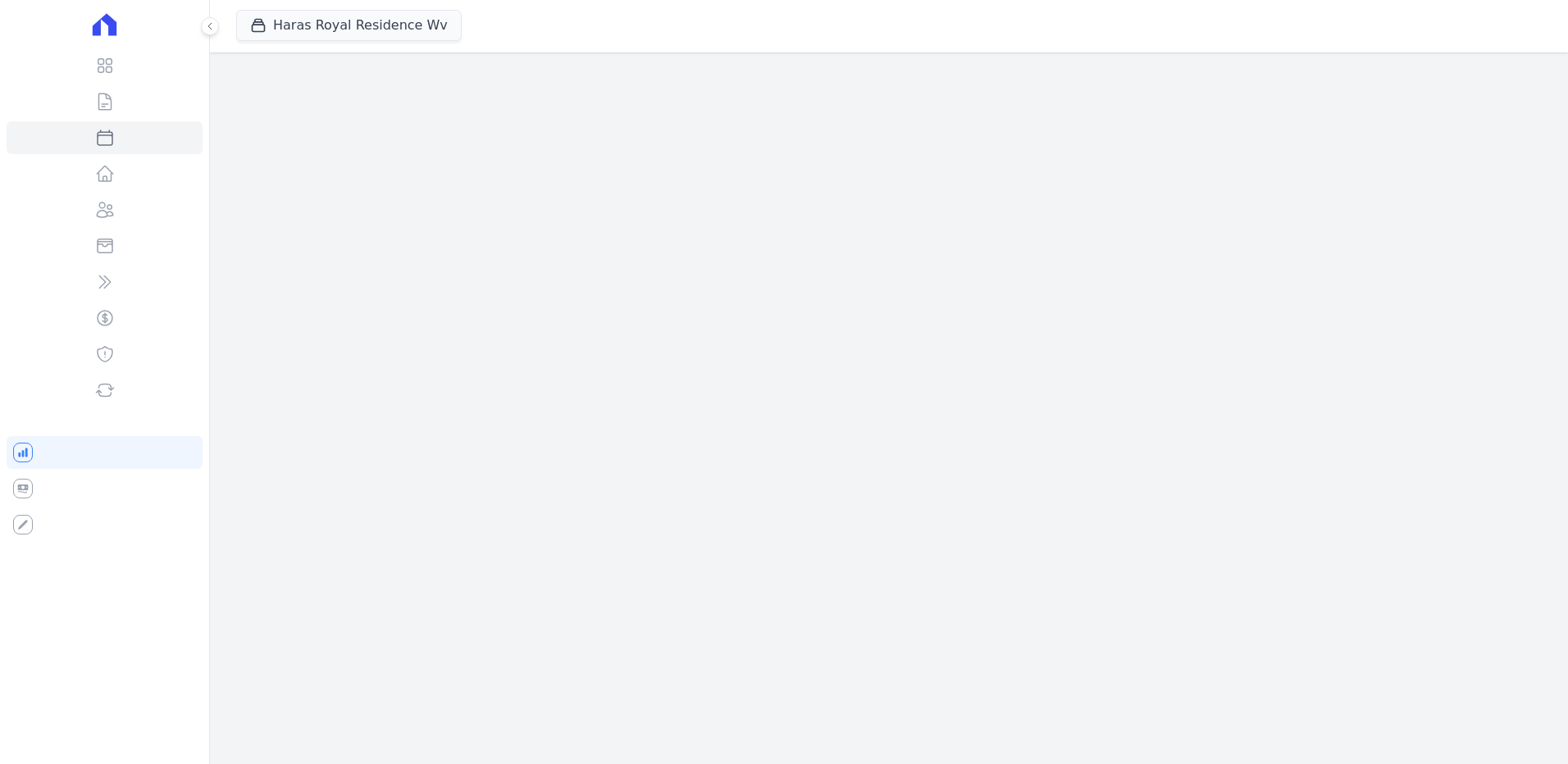
select select
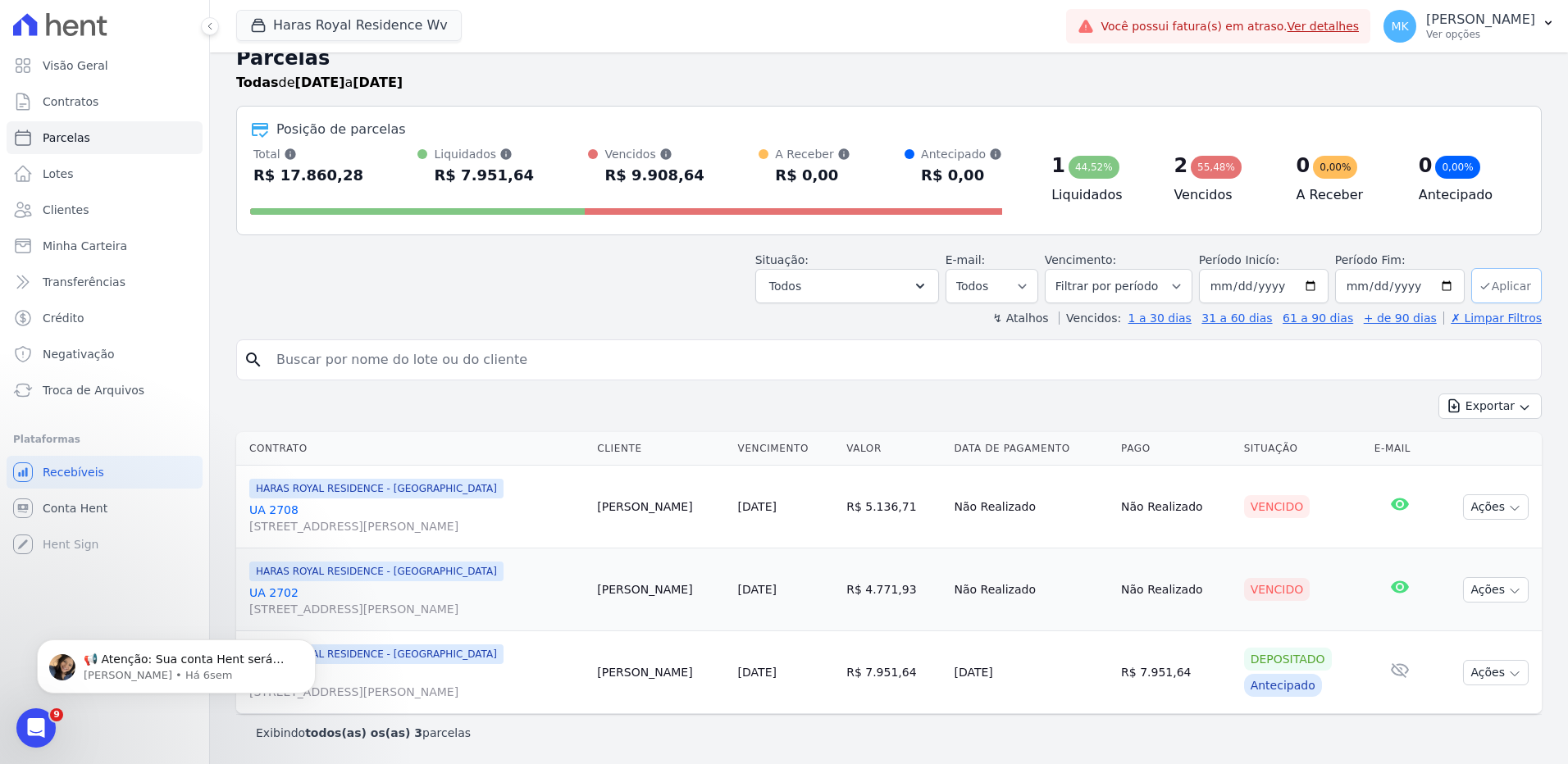
click at [1498, 294] on button "Aplicar" at bounding box center [1507, 285] width 71 height 35
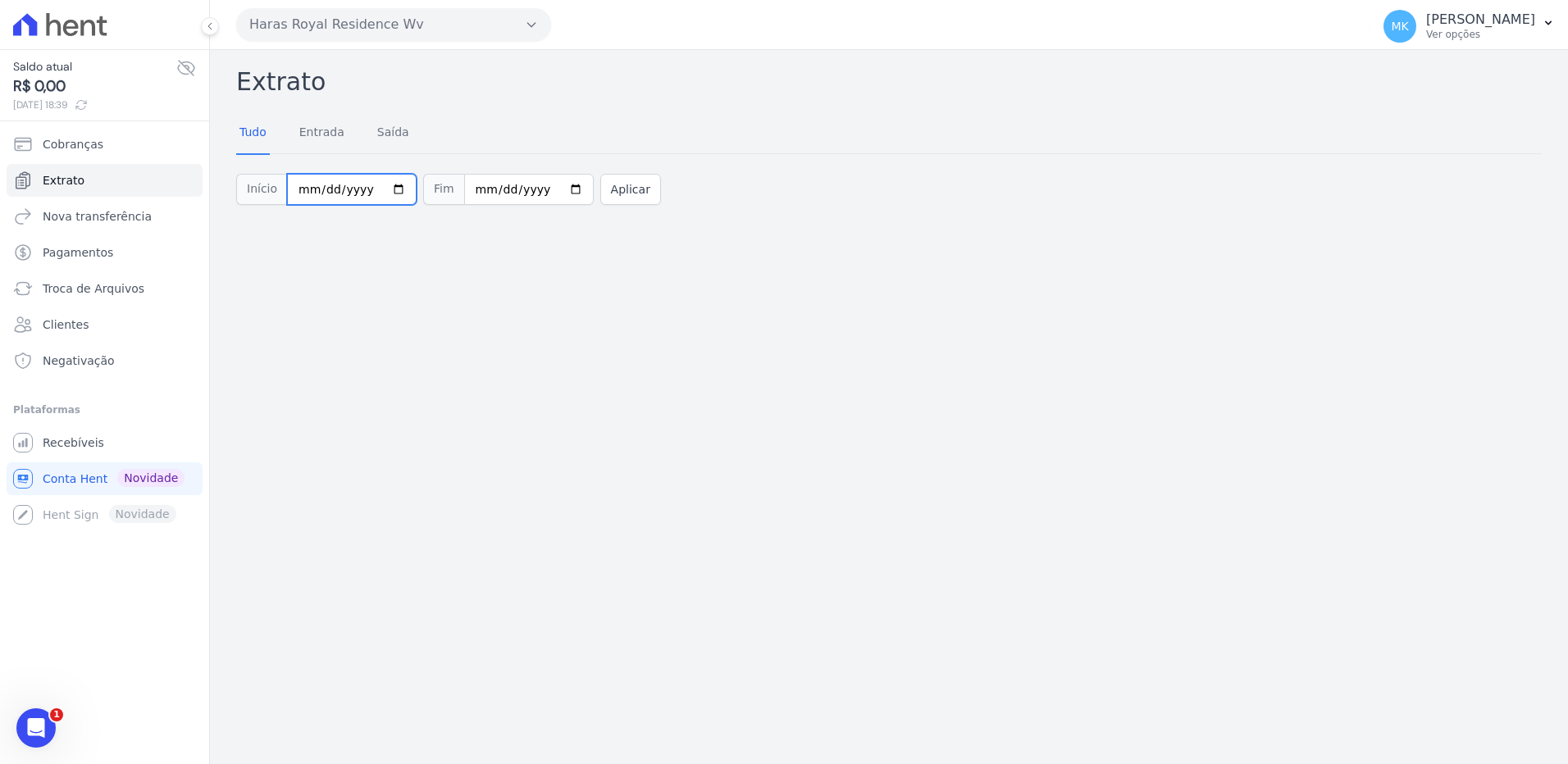
click at [392, 191] on input "2025-10-01" at bounding box center [351, 190] width 129 height 32
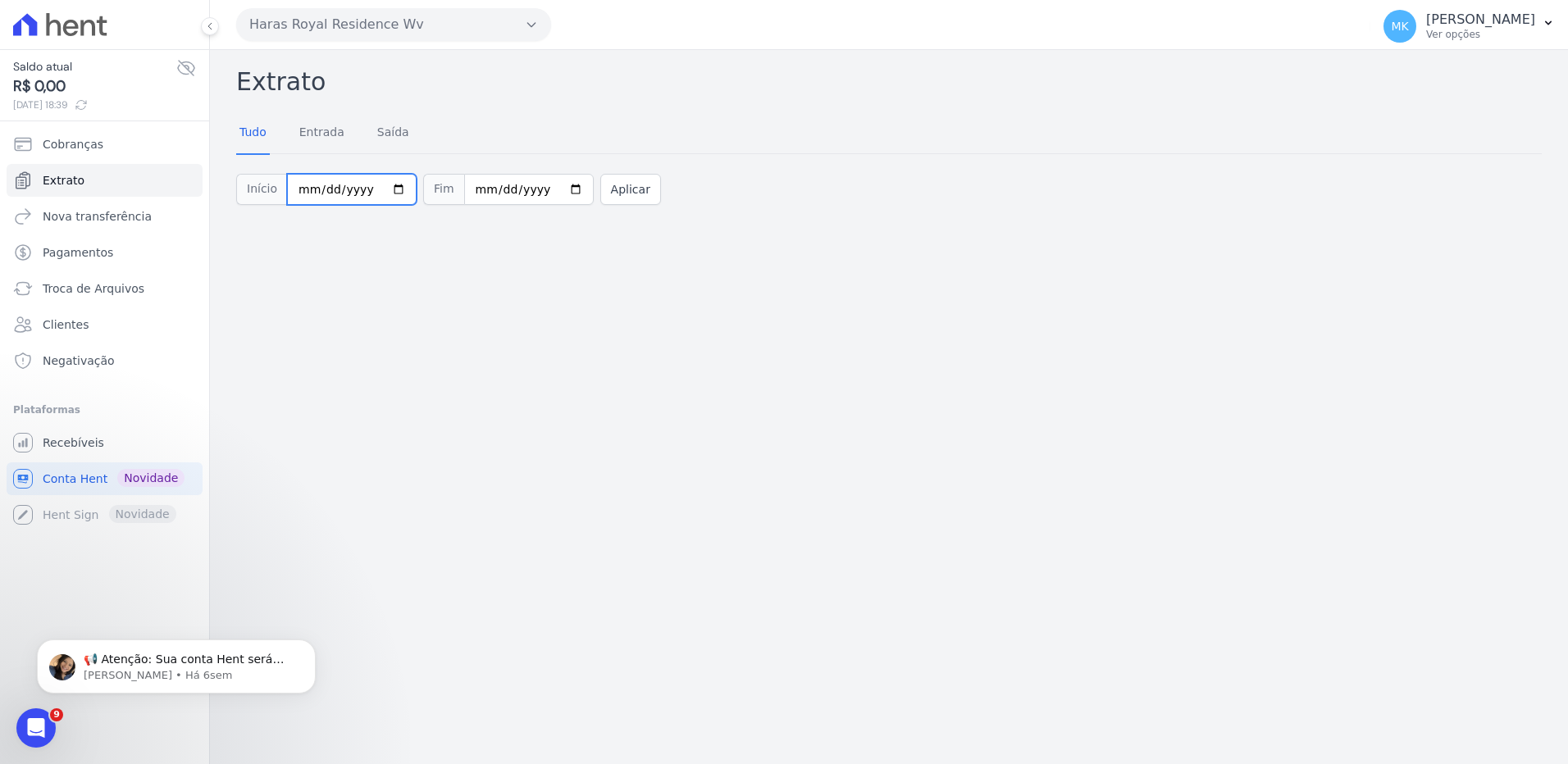
type input "[DATE]"
click at [609, 183] on button "Aplicar" at bounding box center [630, 190] width 60 height 32
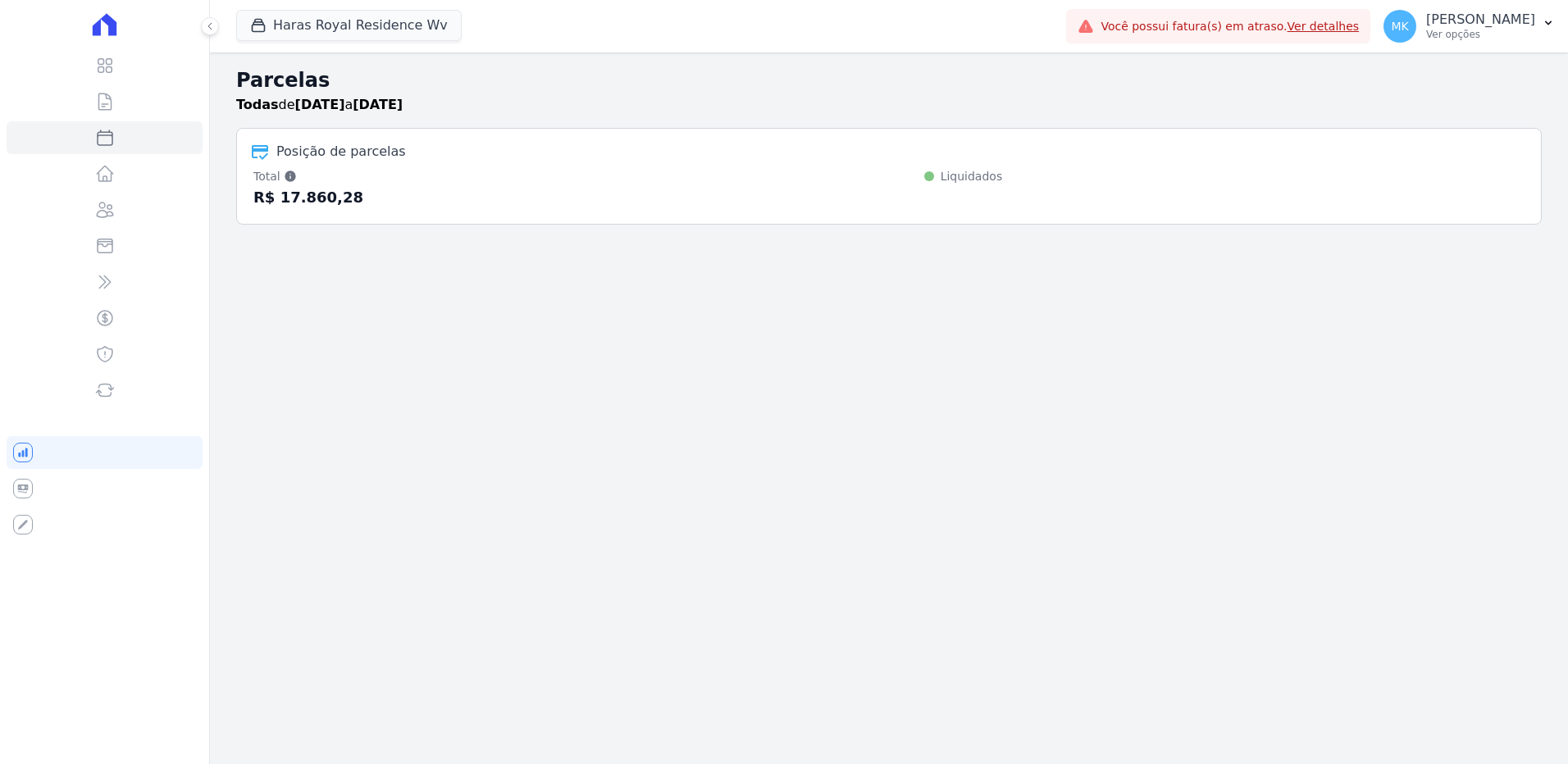
select select
